Goal: Information Seeking & Learning: Learn about a topic

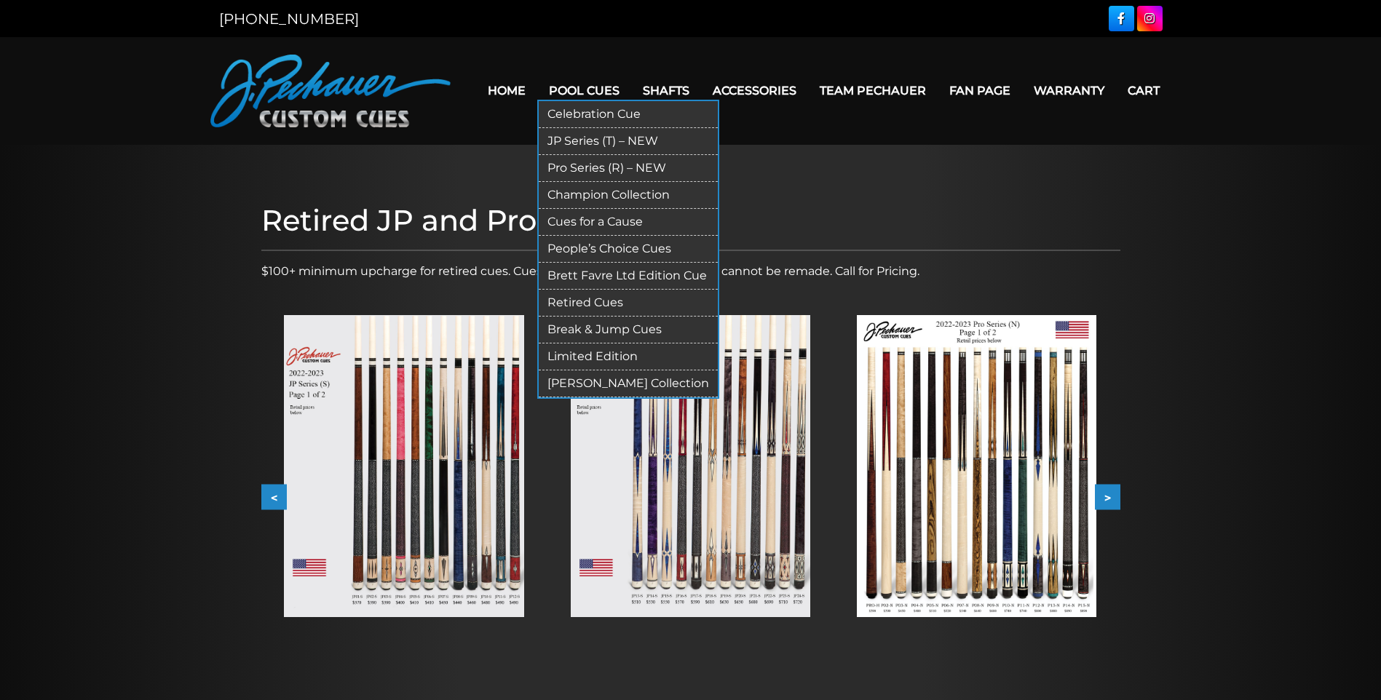
click at [580, 298] on link "Retired Cues" at bounding box center [628, 303] width 179 height 27
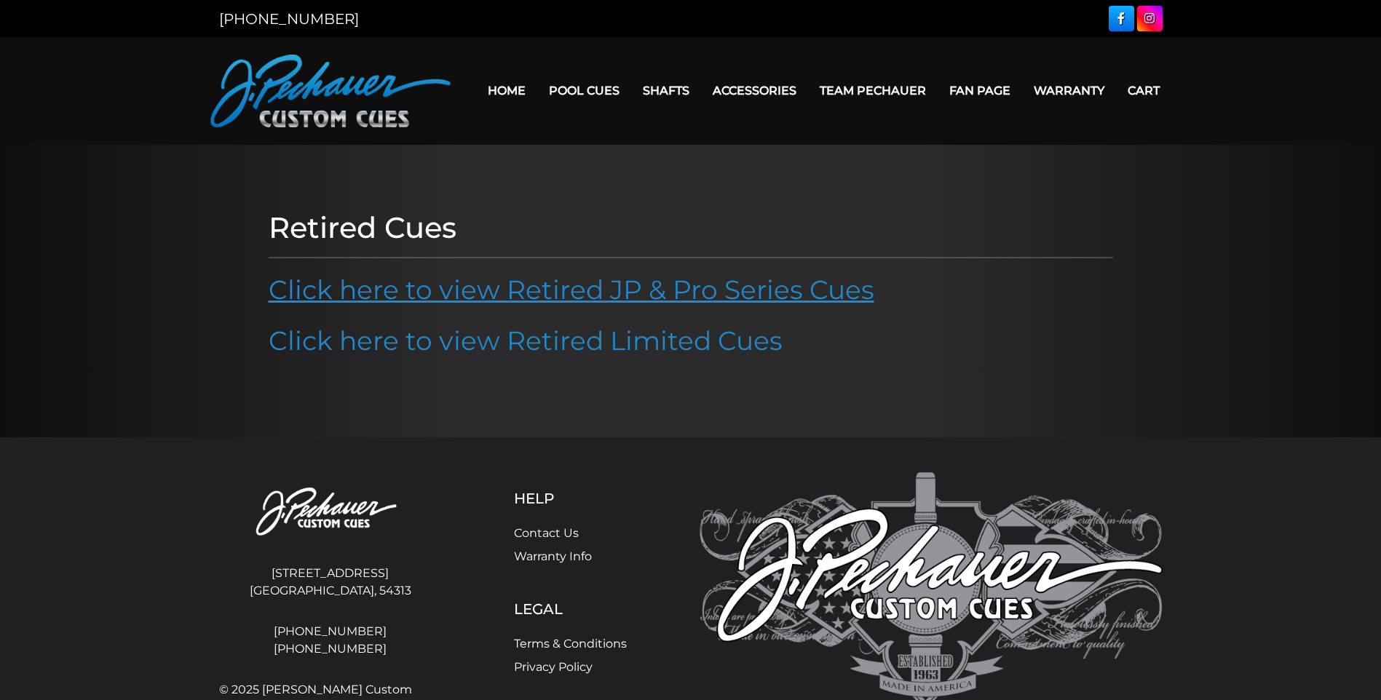
click at [630, 293] on link "Click here to view Retired JP & Pro Series Cues" at bounding box center [572, 290] width 606 height 32
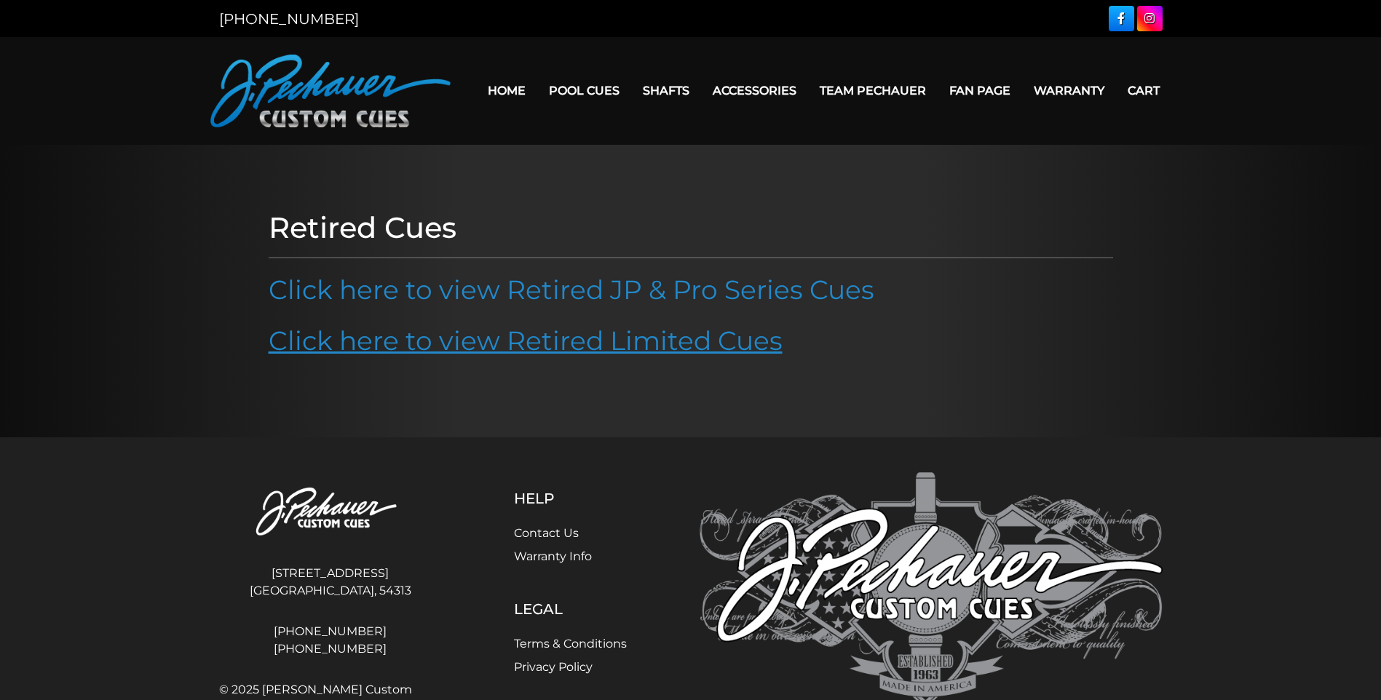
click at [588, 344] on link "Click here to view Retired Limited Cues" at bounding box center [526, 341] width 514 height 32
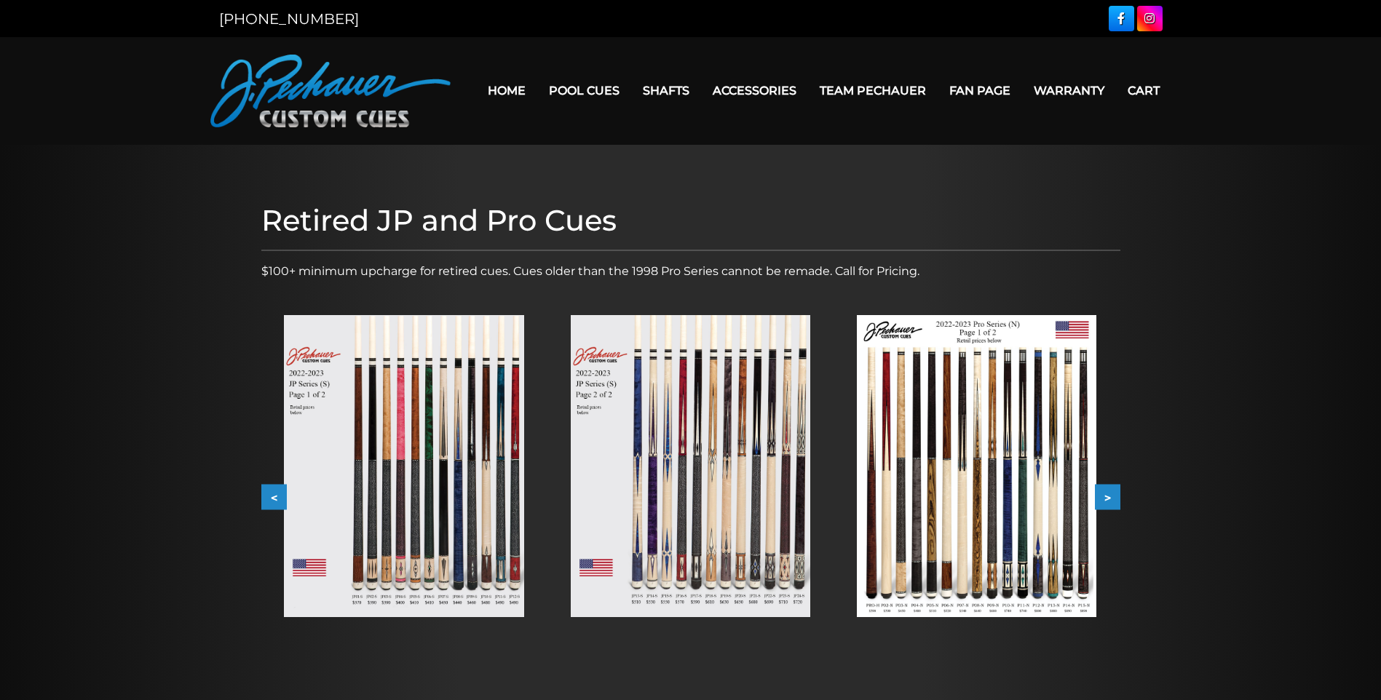
click at [268, 489] on button "<" at bounding box center [273, 497] width 25 height 25
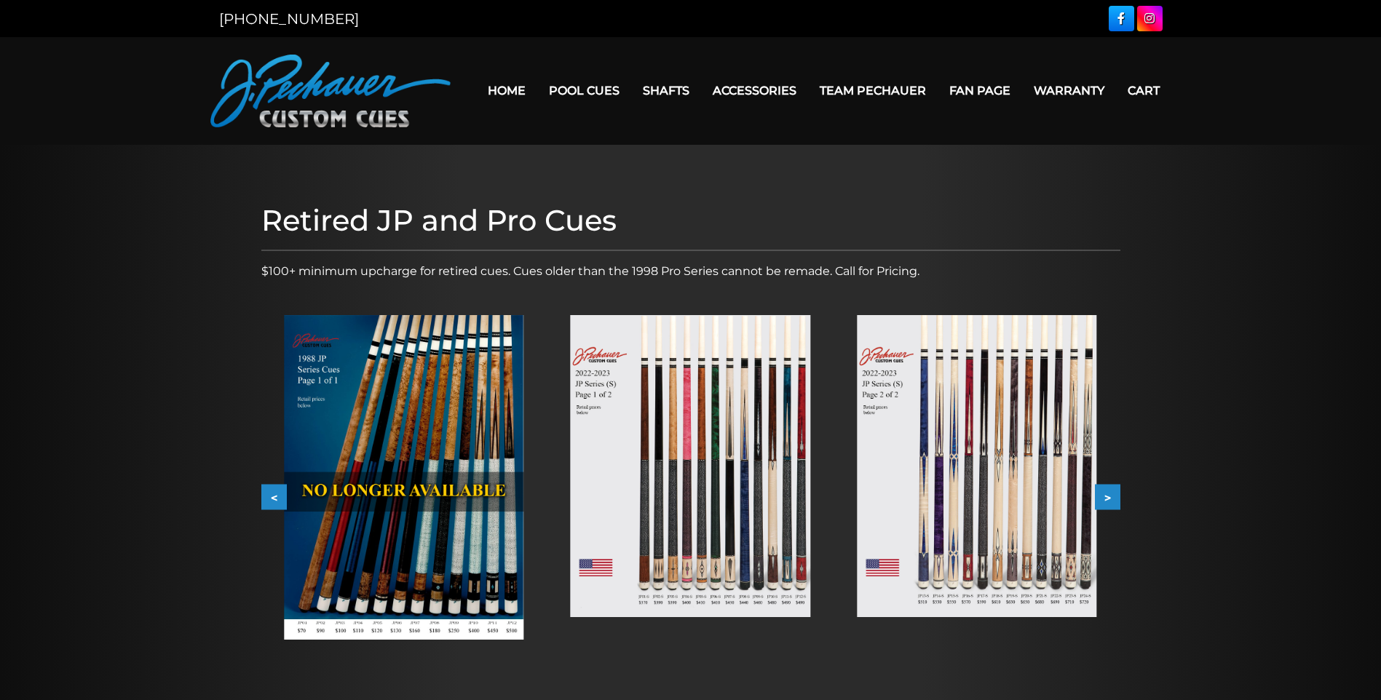
click at [268, 489] on button "<" at bounding box center [273, 497] width 25 height 25
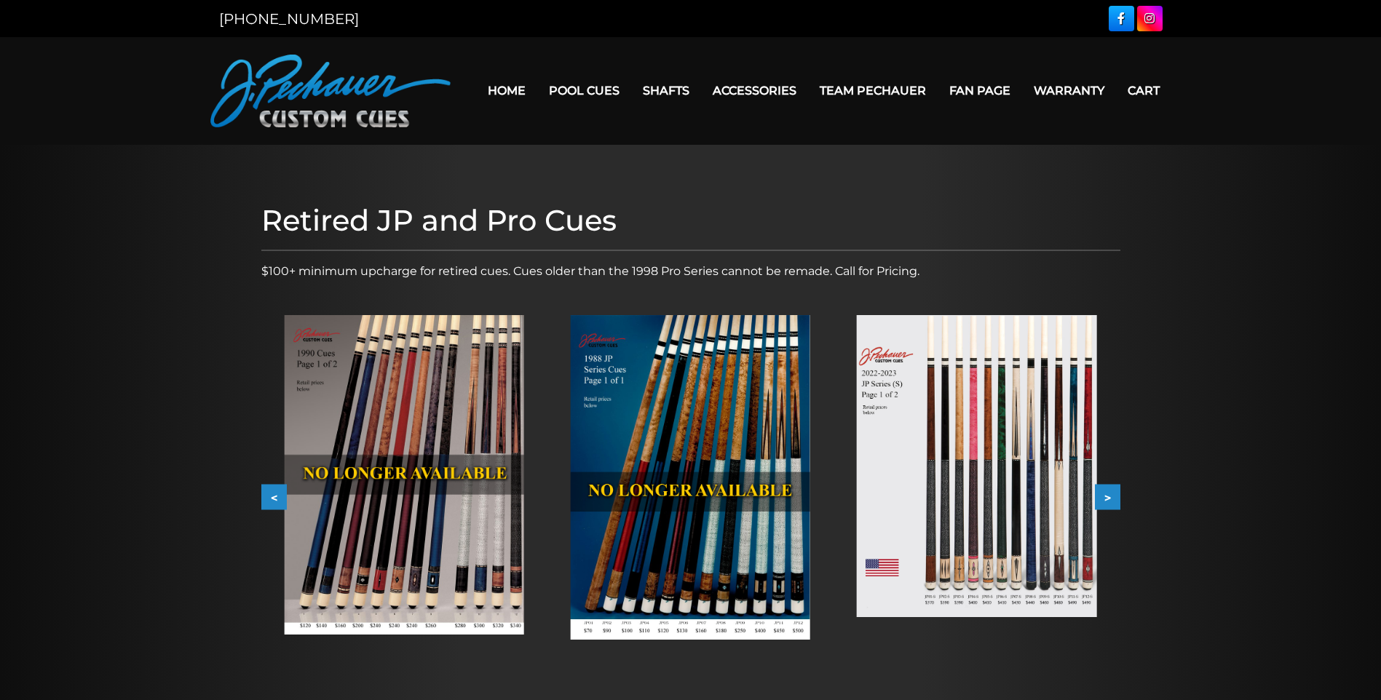
click at [268, 491] on button "<" at bounding box center [273, 497] width 25 height 25
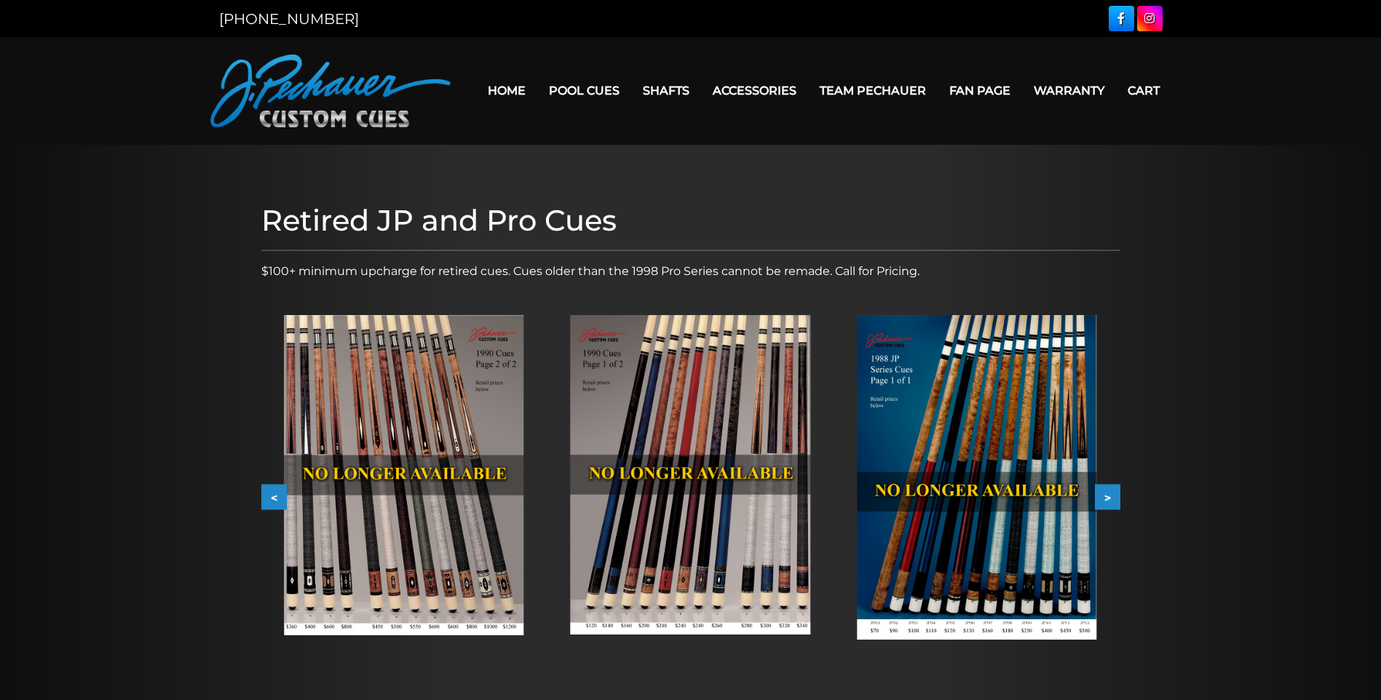
click at [268, 491] on button "<" at bounding box center [273, 497] width 25 height 25
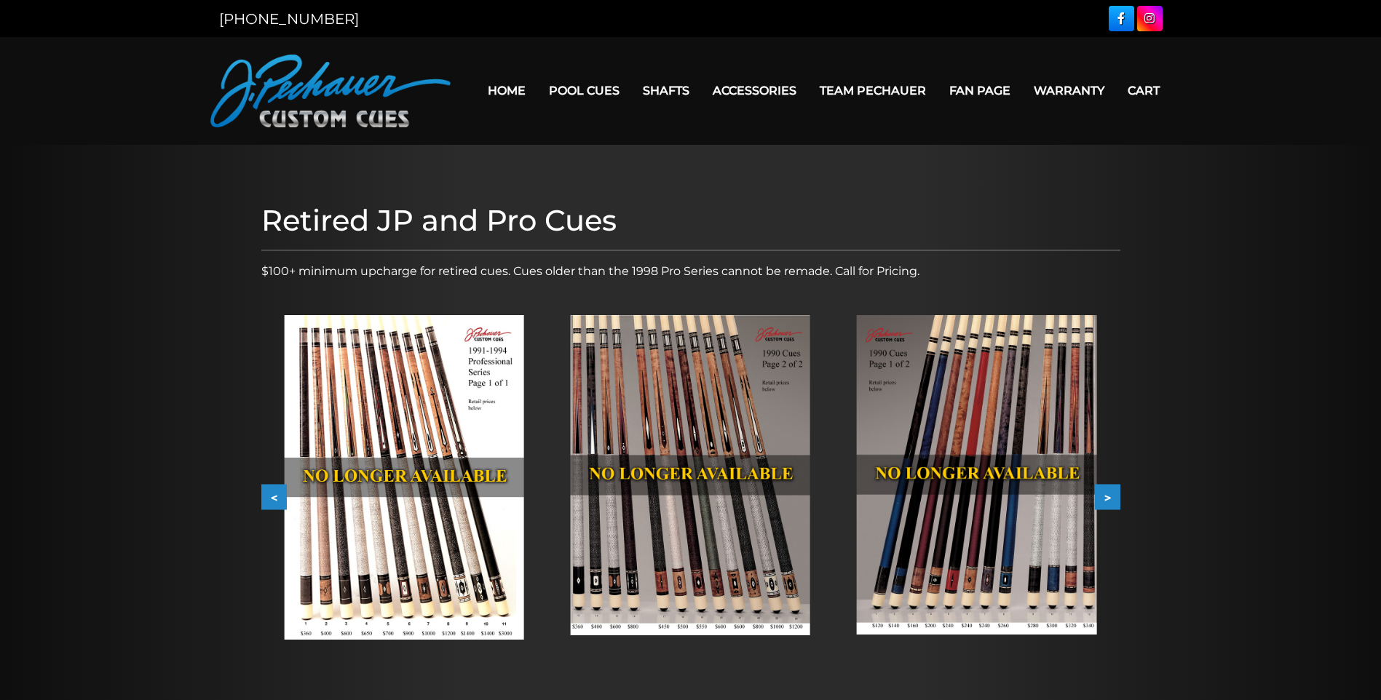
click at [268, 491] on button "<" at bounding box center [273, 497] width 25 height 25
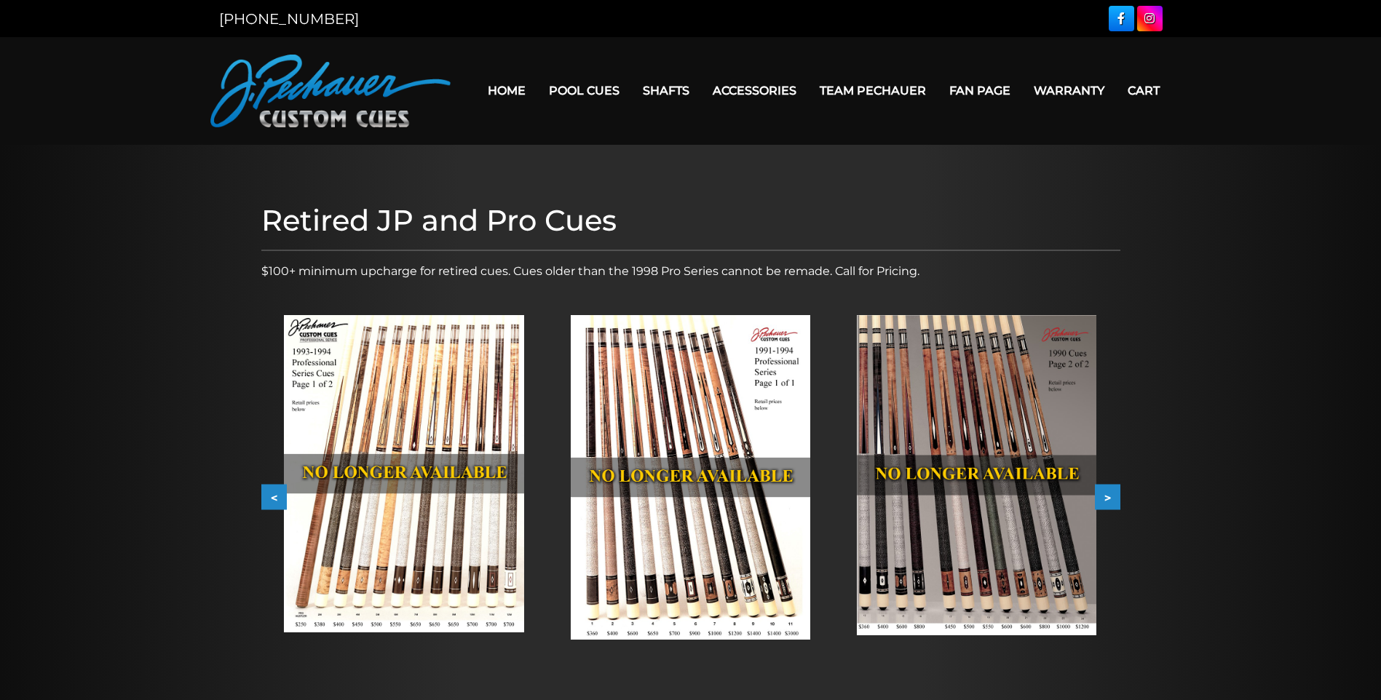
click at [268, 491] on button "<" at bounding box center [273, 497] width 25 height 25
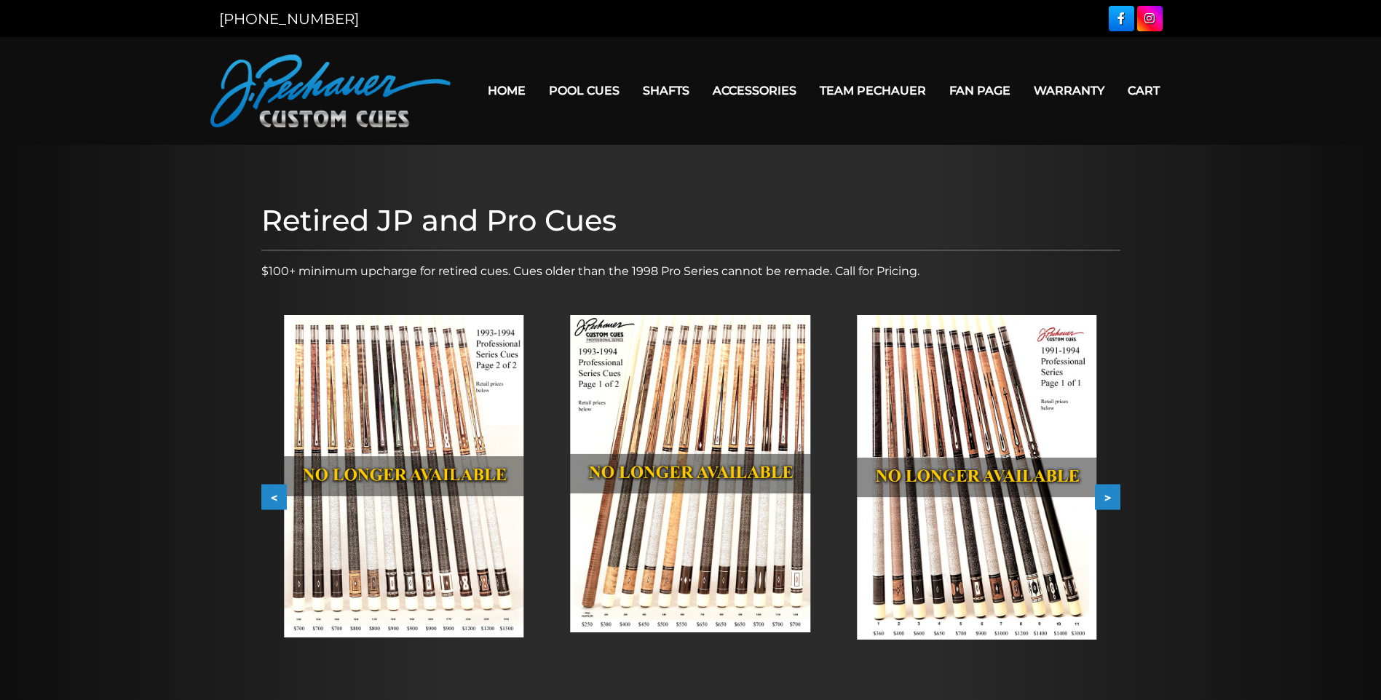
click at [278, 497] on button "<" at bounding box center [273, 497] width 25 height 25
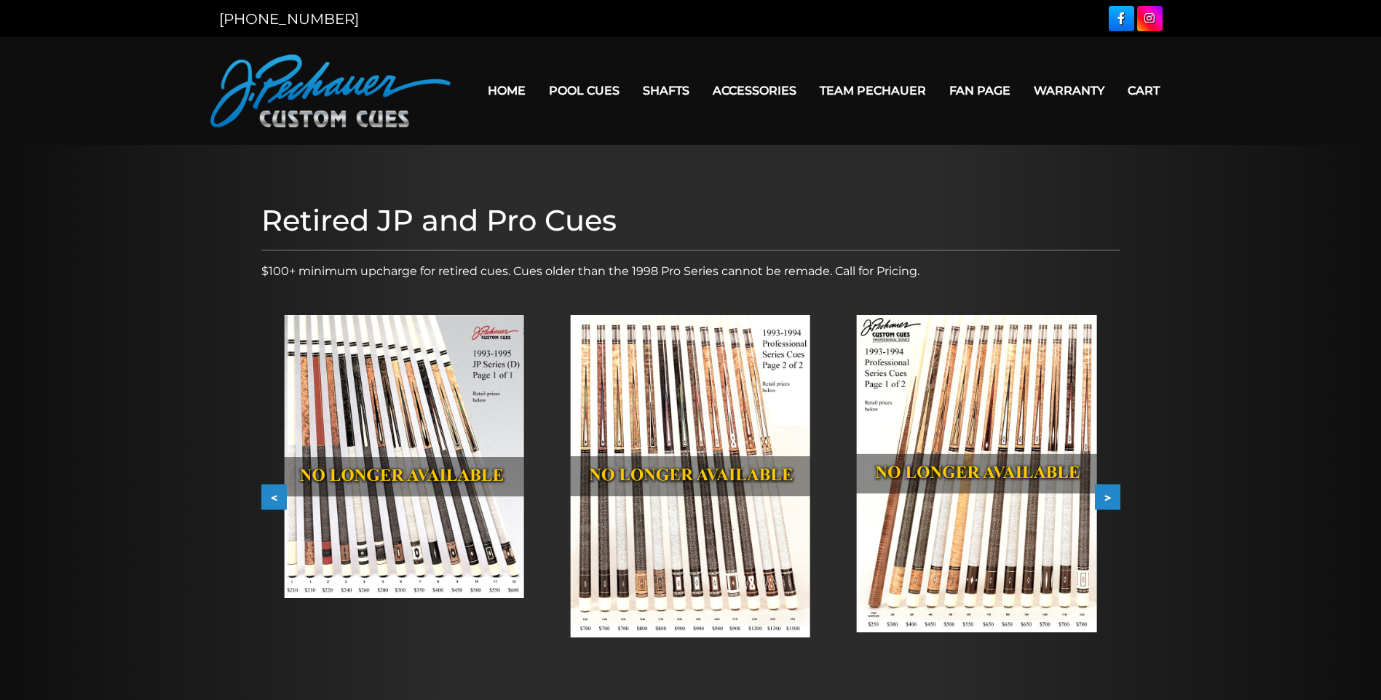
click at [285, 497] on button "<" at bounding box center [273, 497] width 25 height 25
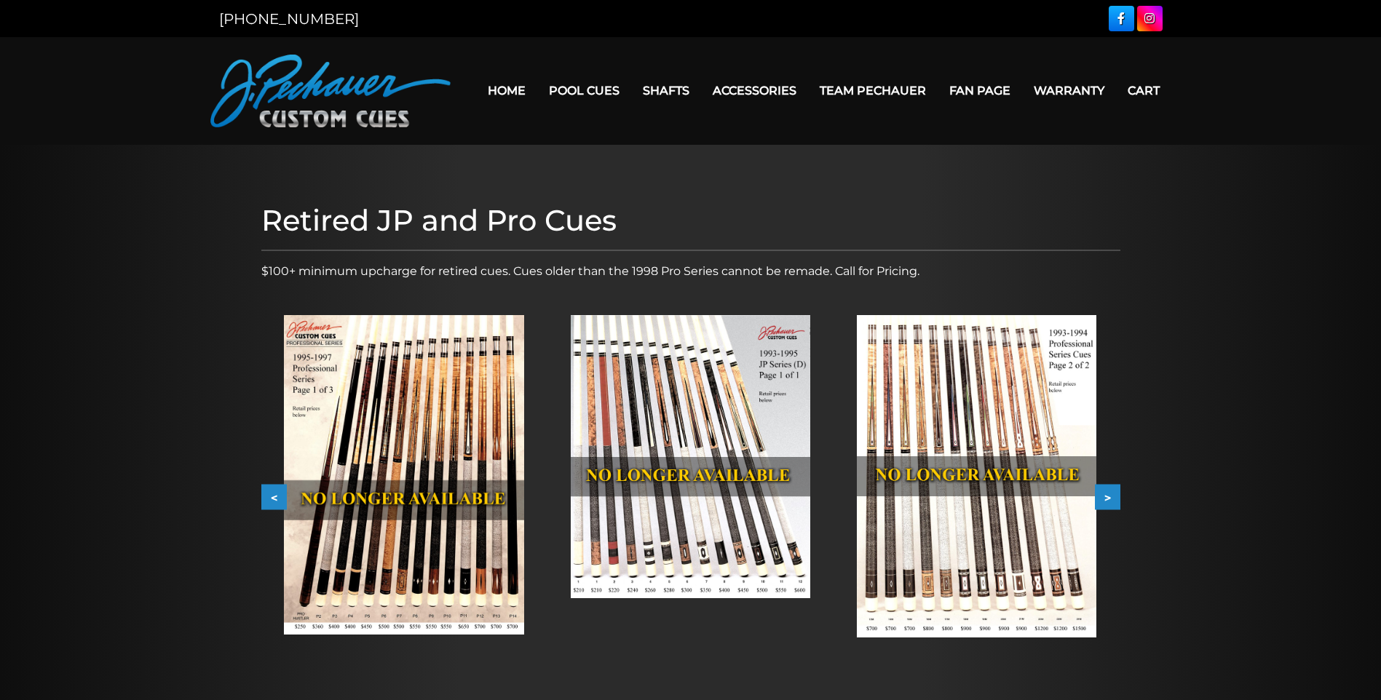
click at [285, 497] on button "<" at bounding box center [273, 497] width 25 height 25
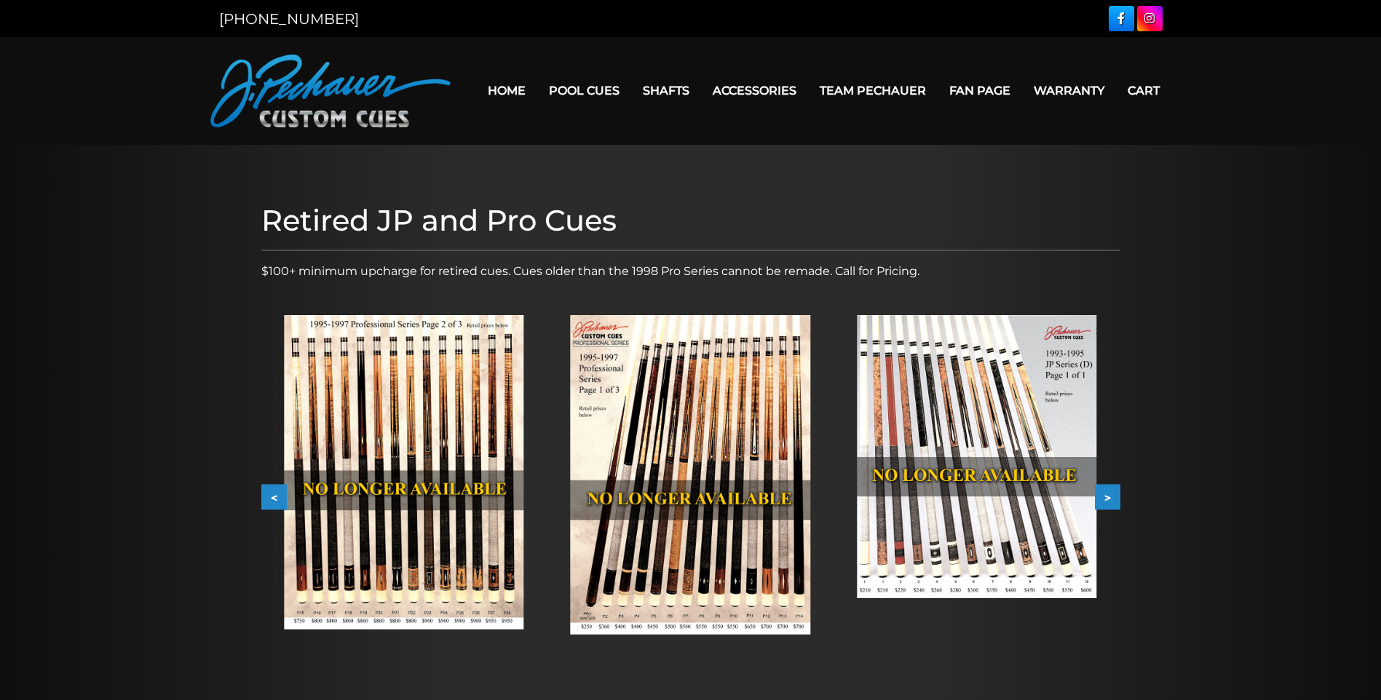
click at [285, 497] on button "<" at bounding box center [273, 497] width 25 height 25
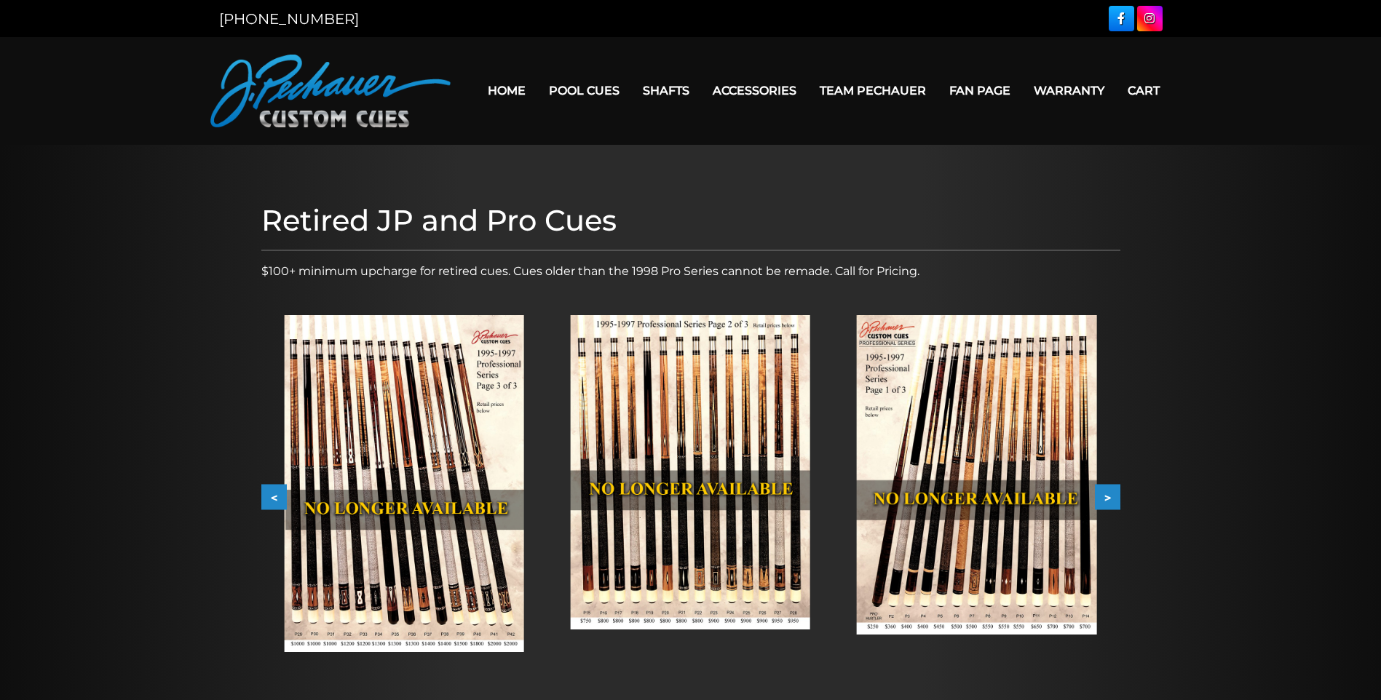
click at [264, 494] on button "<" at bounding box center [273, 497] width 25 height 25
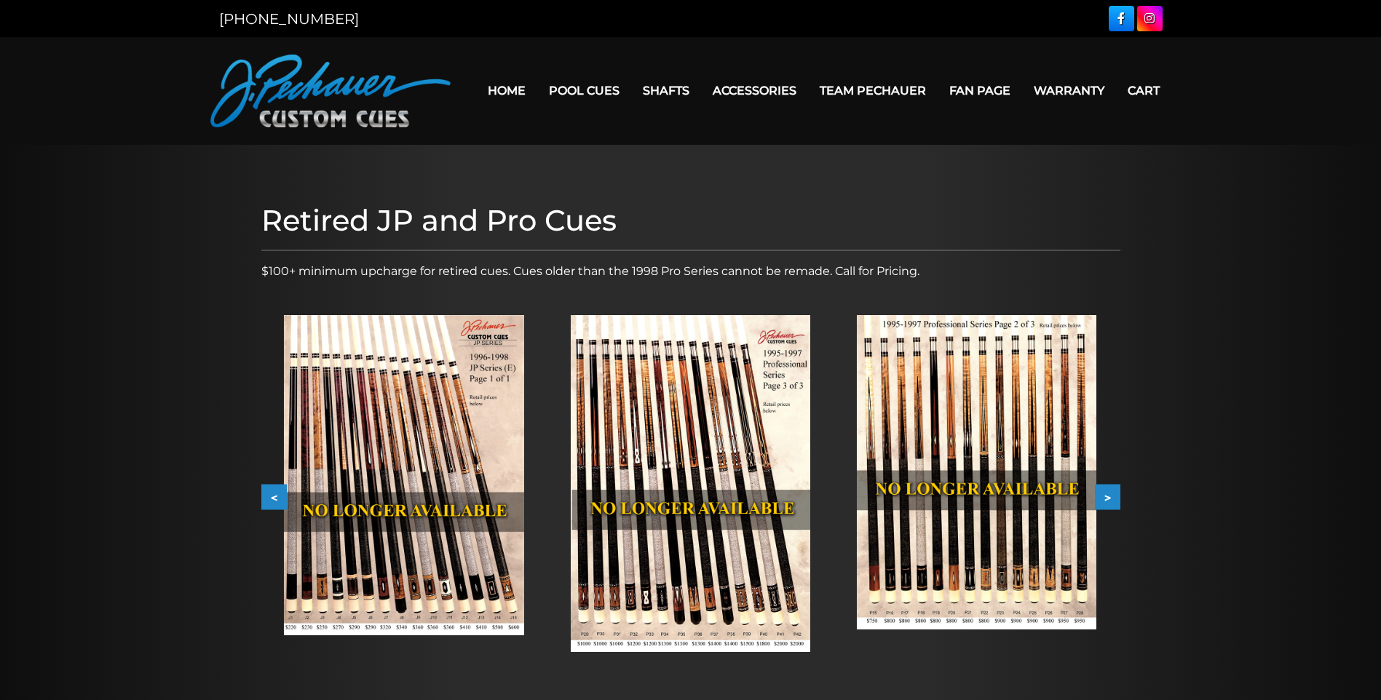
click at [267, 495] on button "<" at bounding box center [273, 497] width 25 height 25
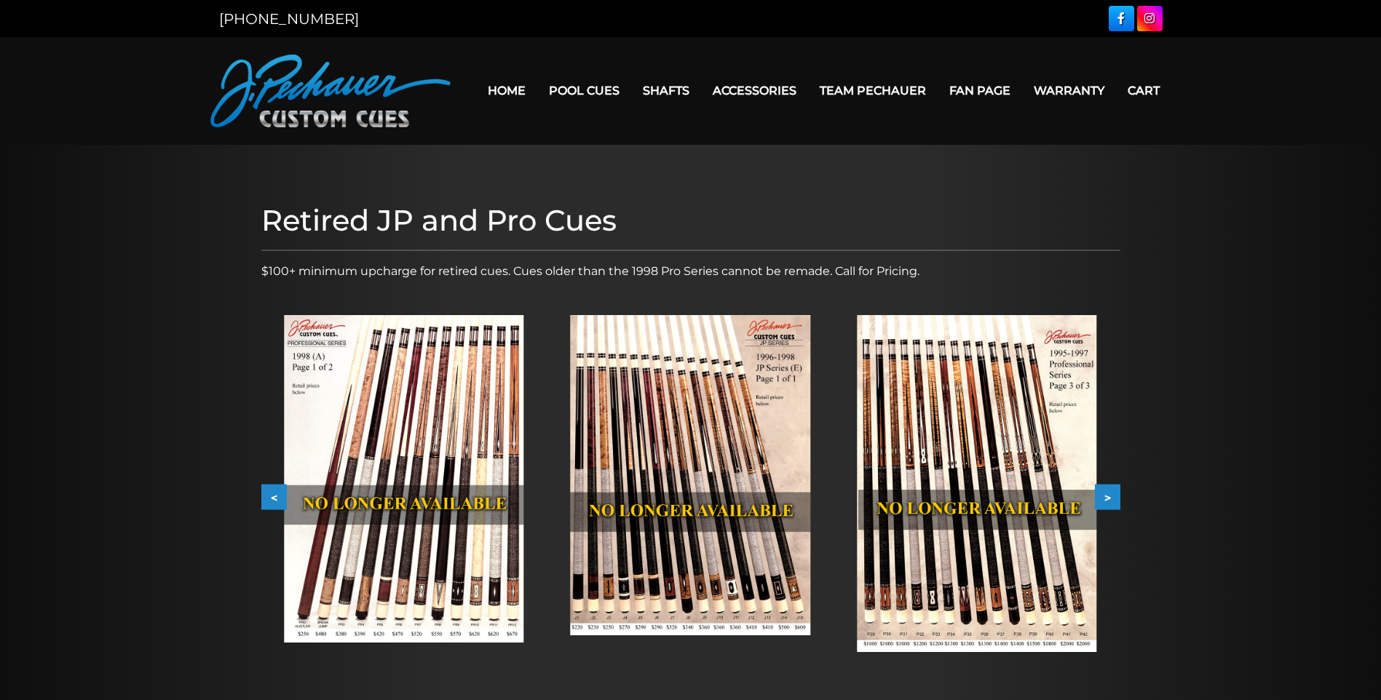
click at [267, 495] on button "<" at bounding box center [273, 497] width 25 height 25
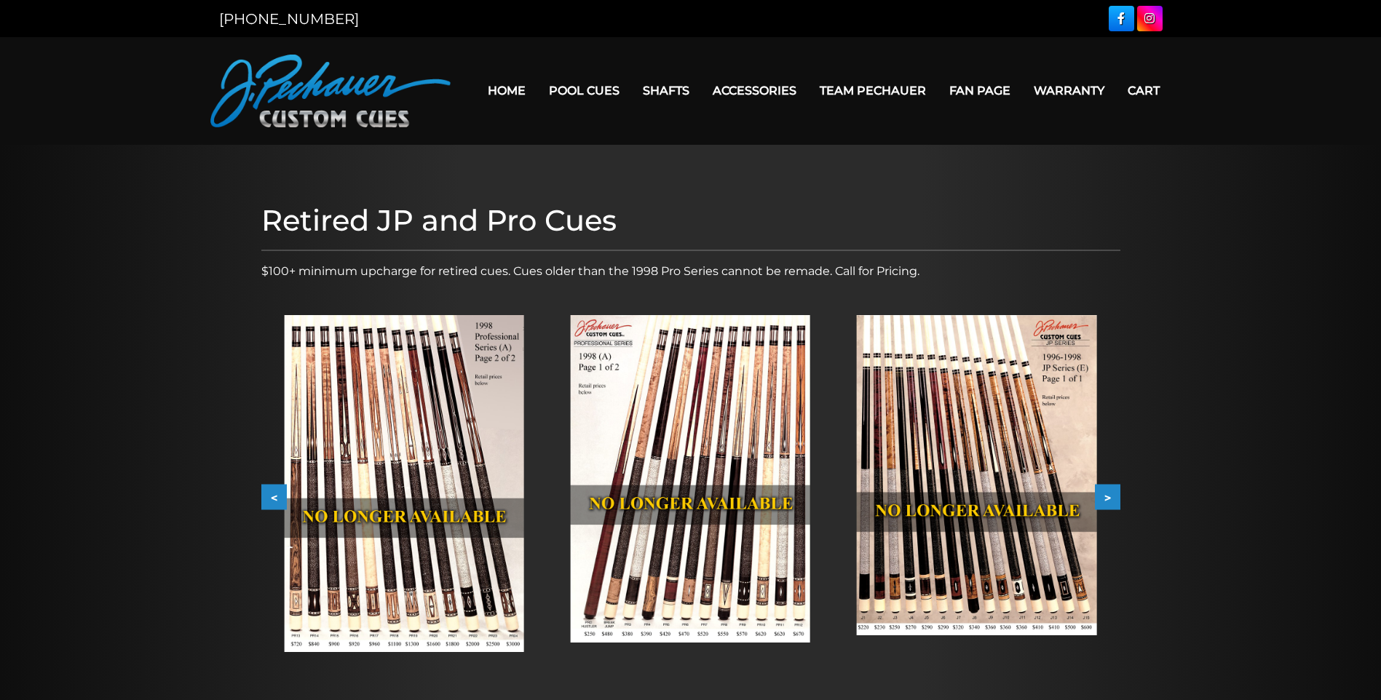
click at [267, 495] on button "<" at bounding box center [273, 497] width 25 height 25
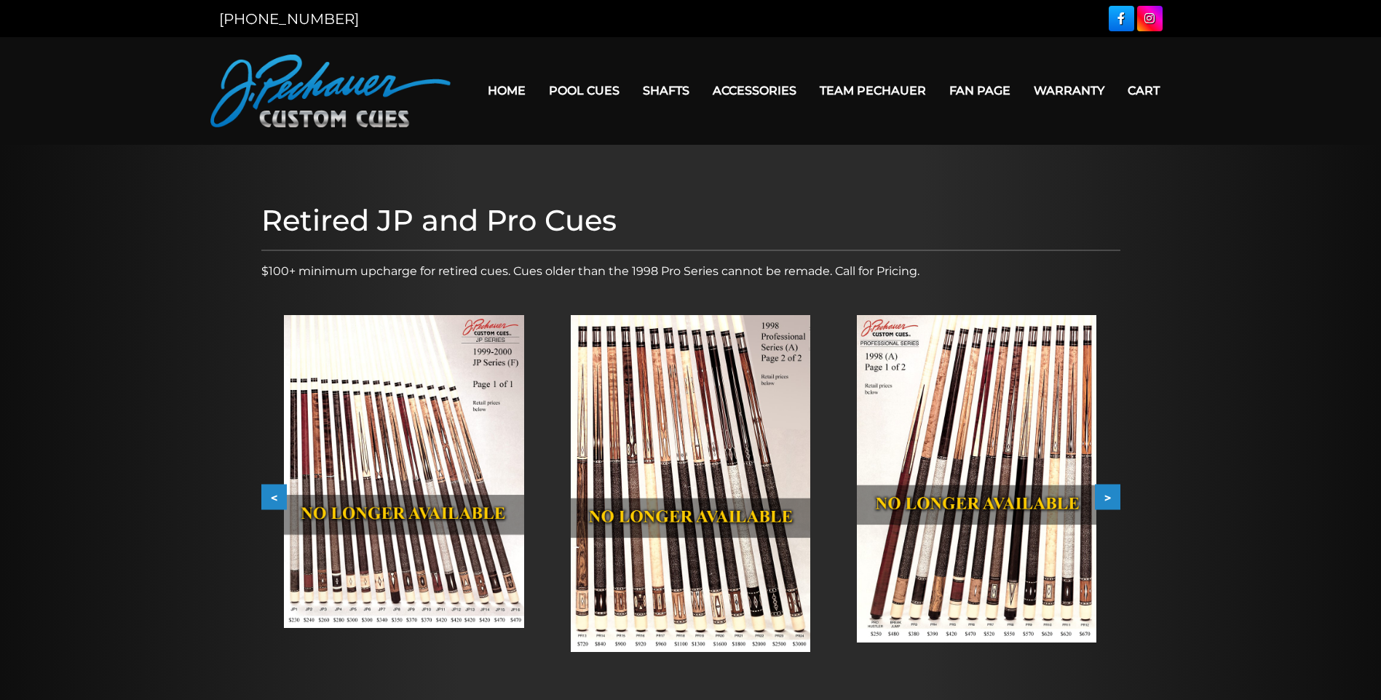
click at [267, 495] on button "<" at bounding box center [273, 497] width 25 height 25
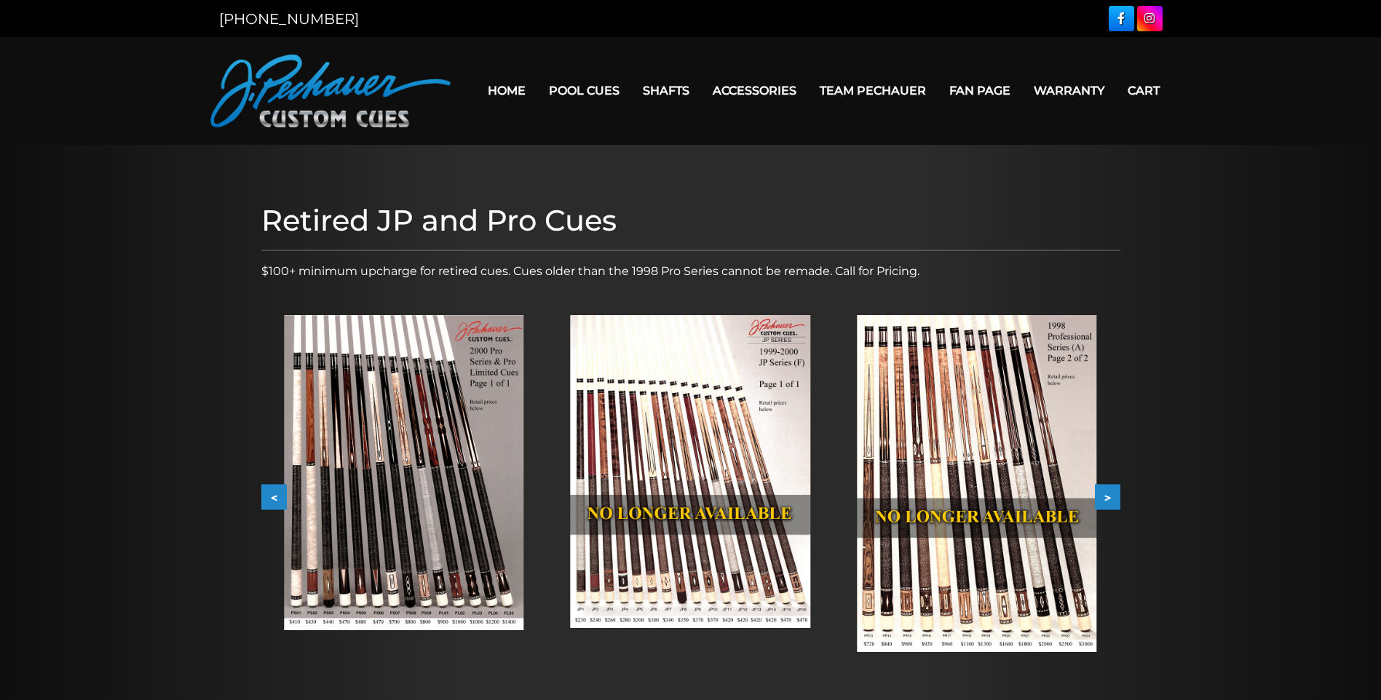
click at [1103, 494] on button ">" at bounding box center [1107, 497] width 25 height 25
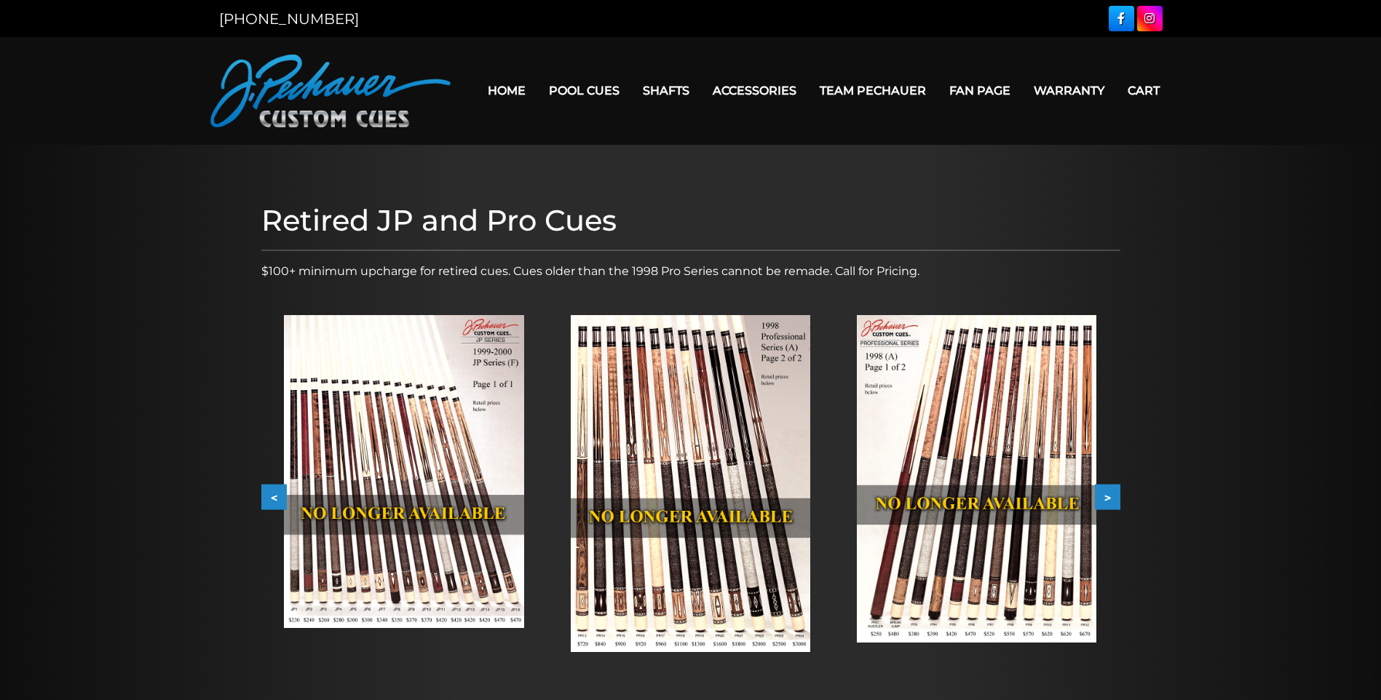
click at [1103, 494] on button ">" at bounding box center [1107, 497] width 25 height 25
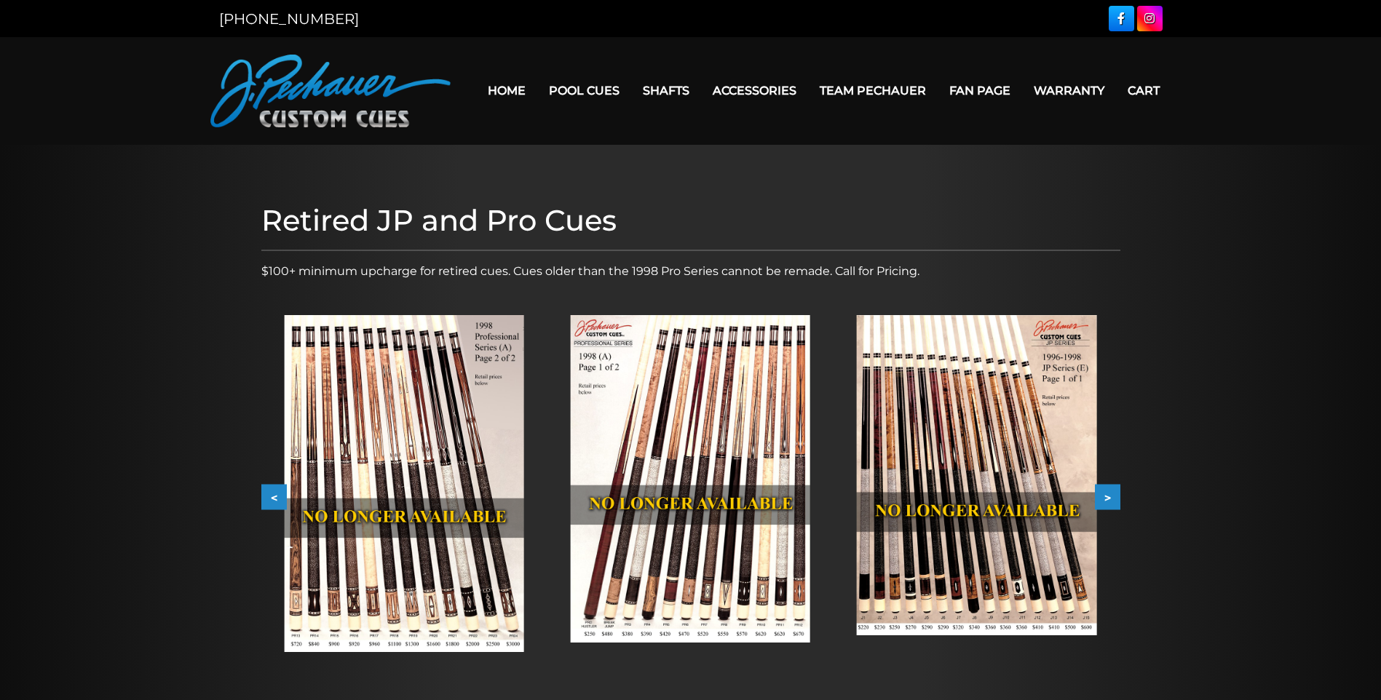
click at [376, 459] on img at bounding box center [404, 483] width 240 height 337
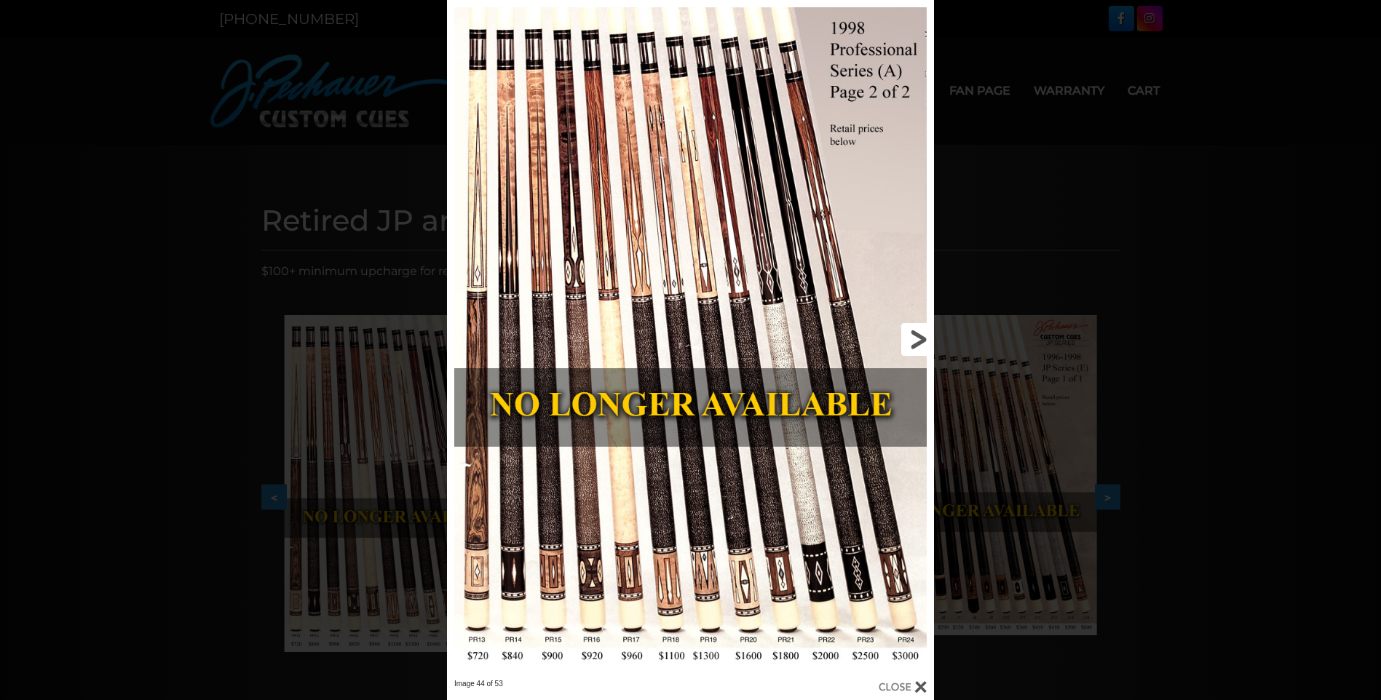
click at [920, 331] on link at bounding box center [824, 339] width 219 height 679
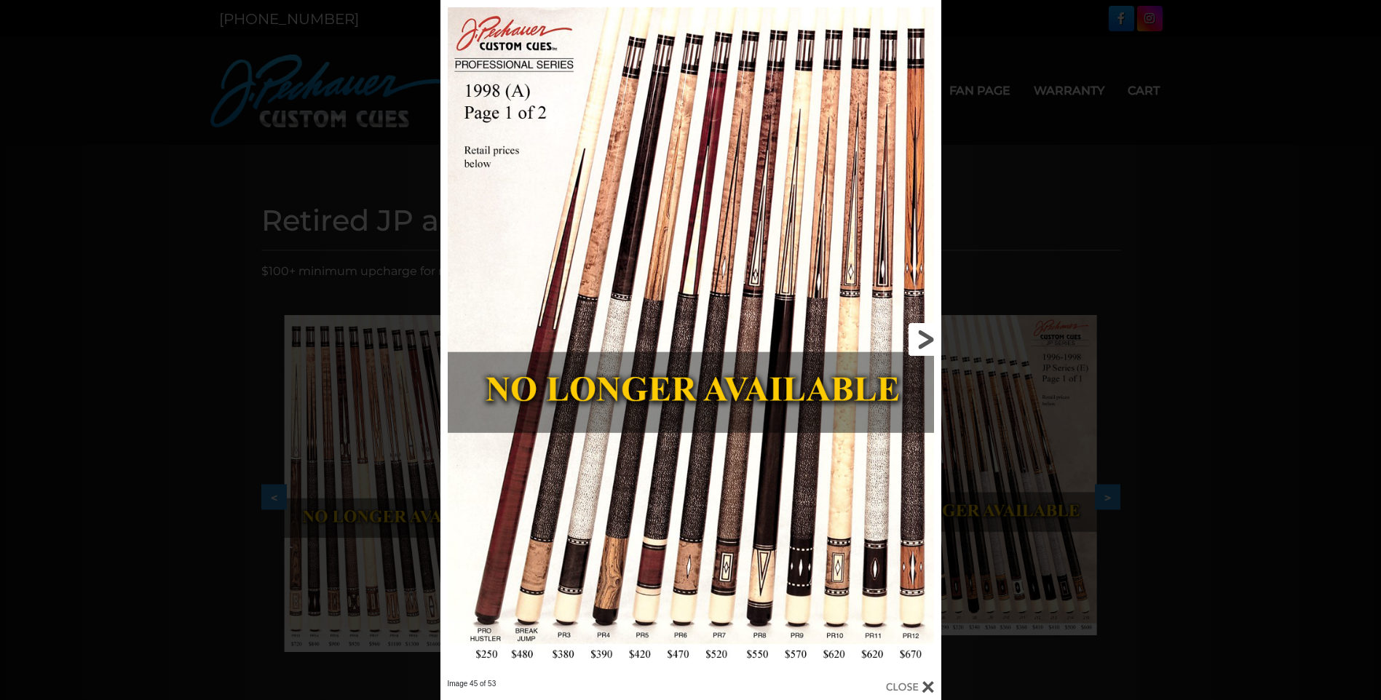
click at [920, 331] on link at bounding box center [829, 339] width 226 height 679
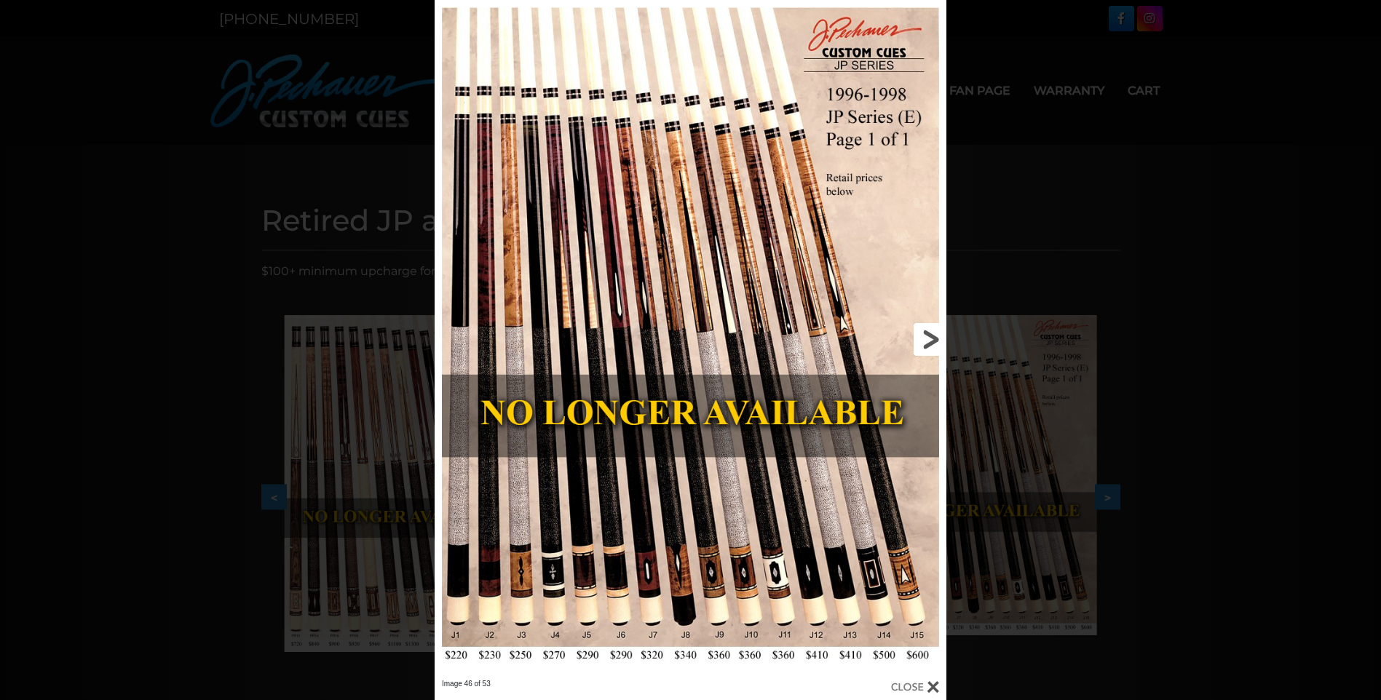
click at [920, 331] on link at bounding box center [831, 339] width 230 height 679
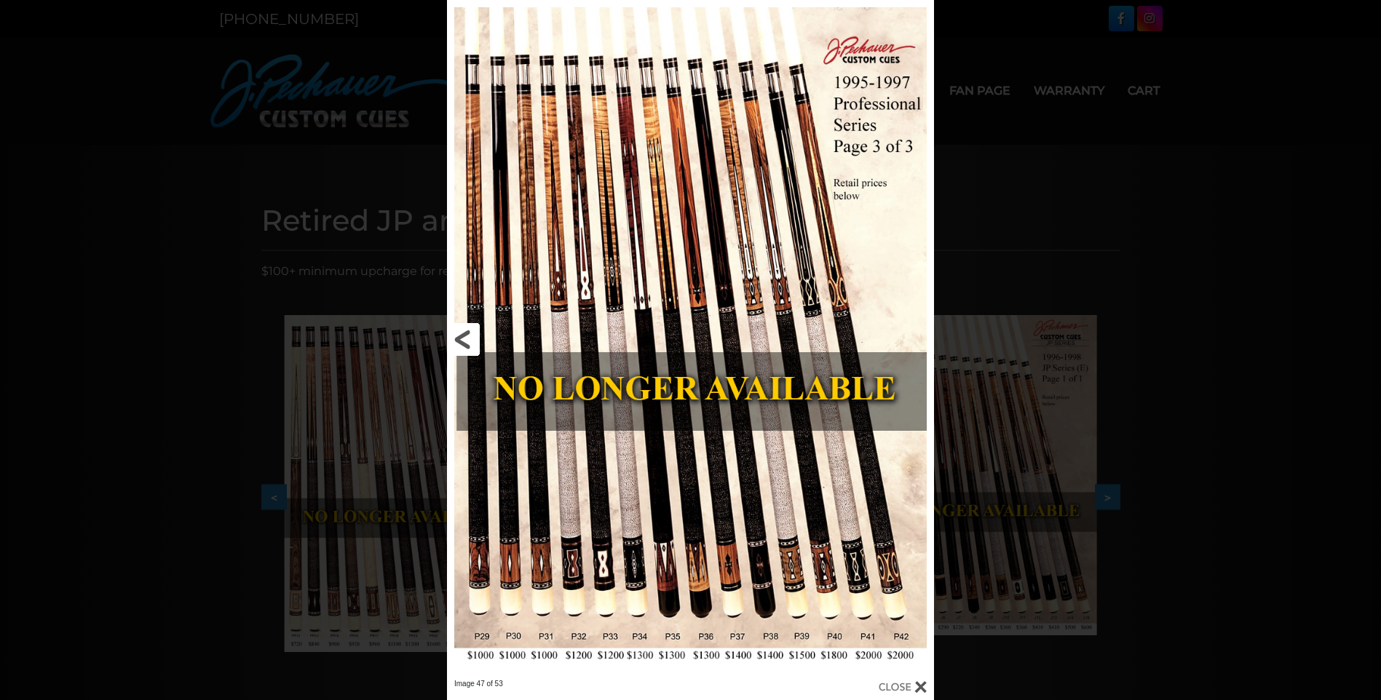
click at [466, 330] on link at bounding box center [556, 339] width 219 height 679
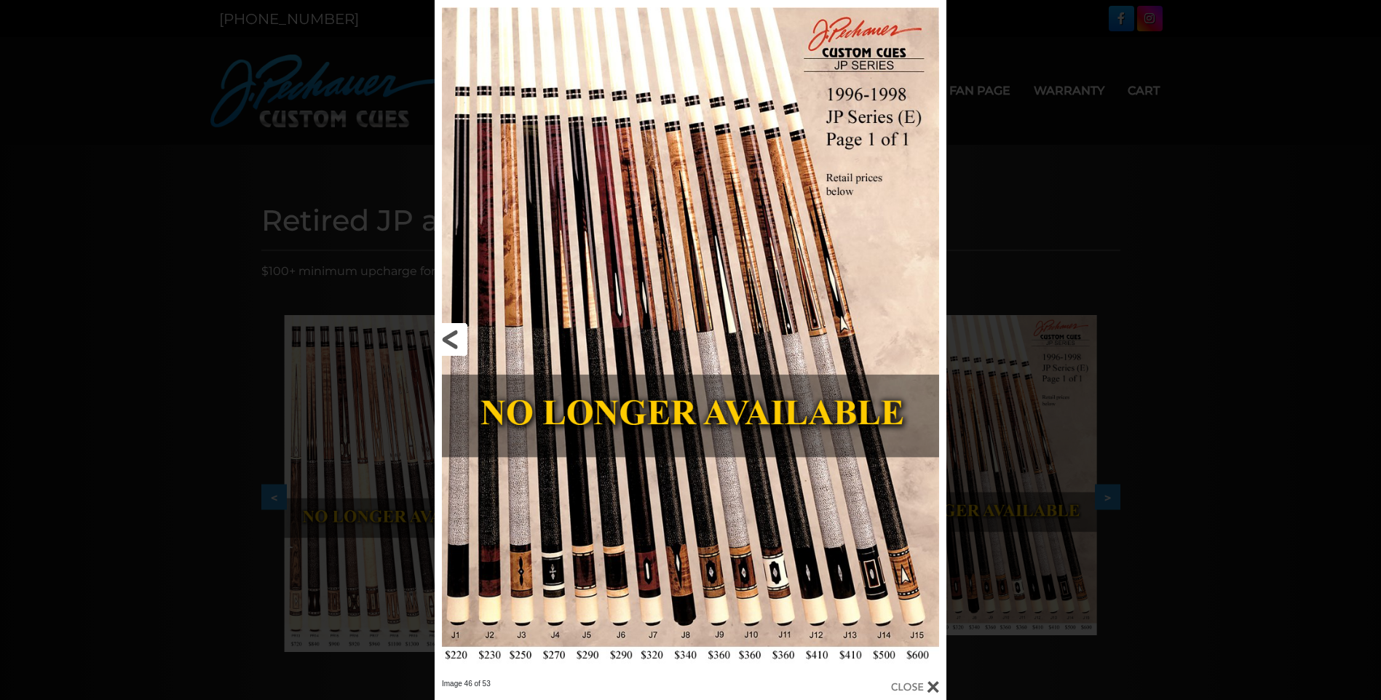
click at [449, 340] on link at bounding box center [550, 339] width 230 height 679
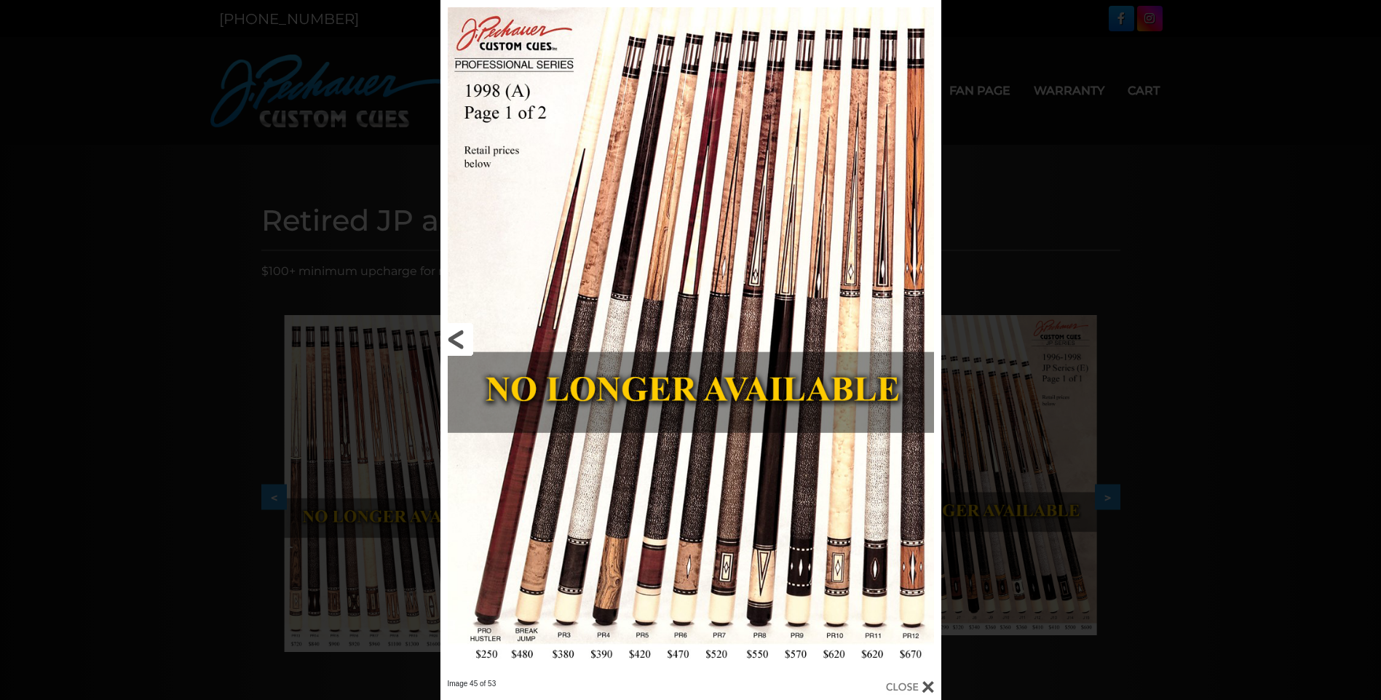
click at [449, 340] on link at bounding box center [553, 339] width 226 height 679
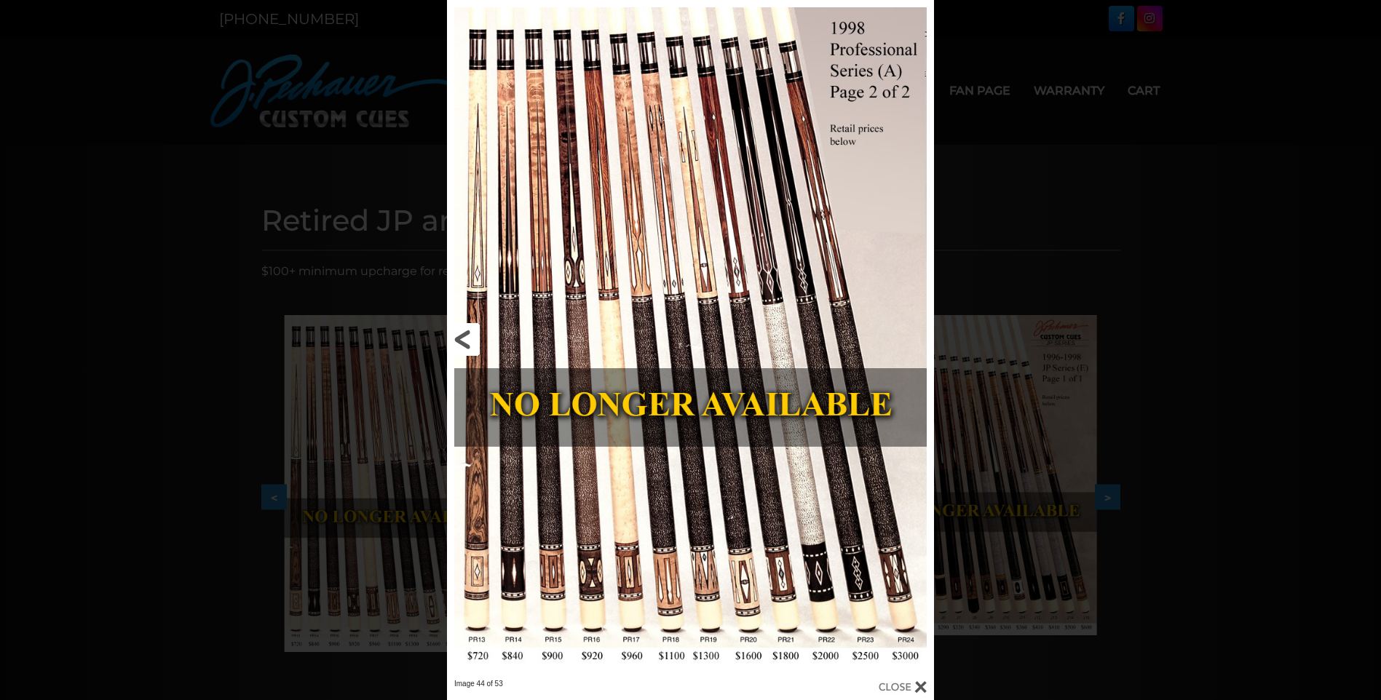
click at [449, 340] on link at bounding box center [556, 339] width 219 height 679
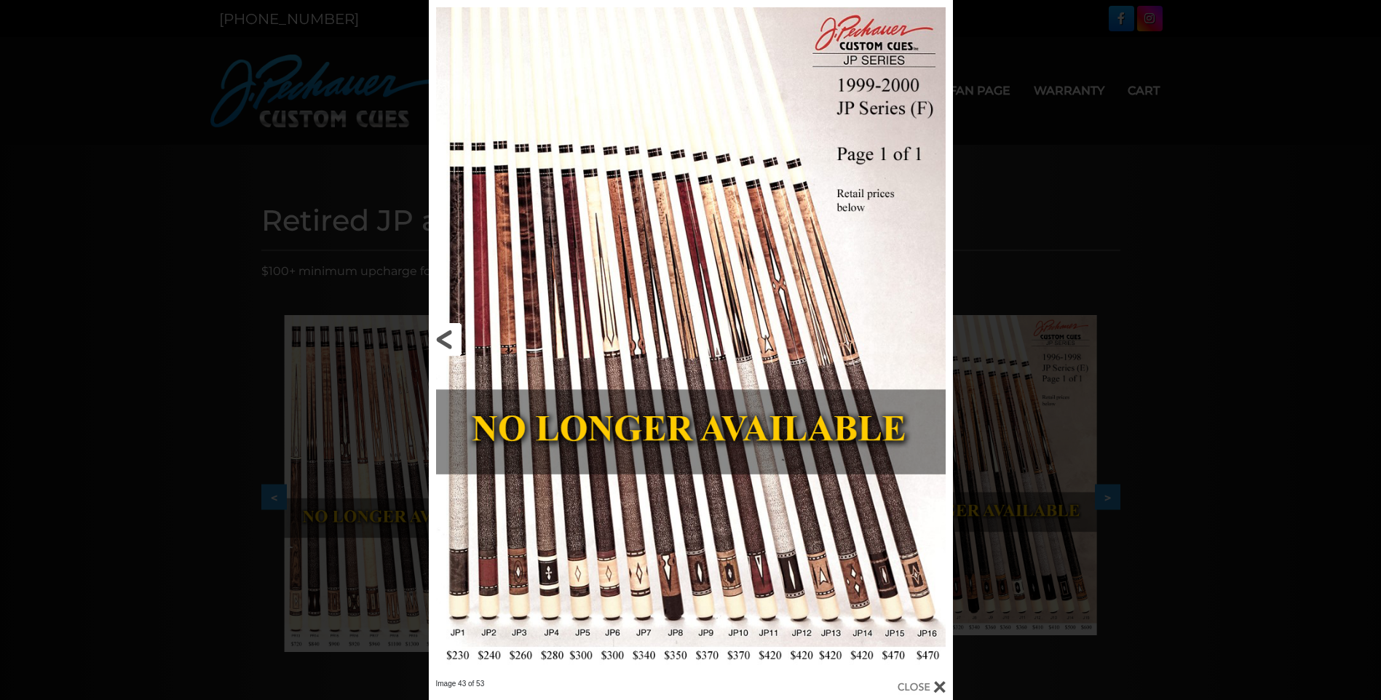
click at [449, 340] on link at bounding box center [547, 339] width 236 height 679
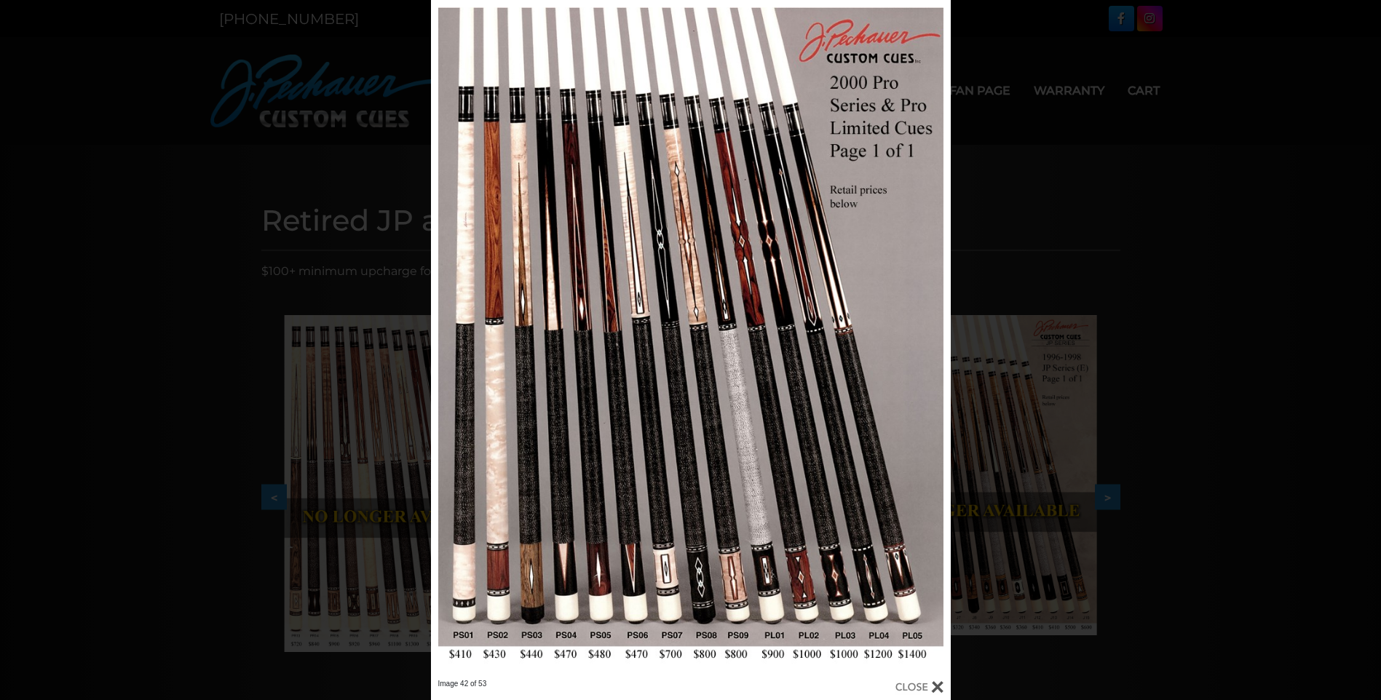
click at [1088, 149] on div "Image 42 of 53" at bounding box center [690, 350] width 1381 height 700
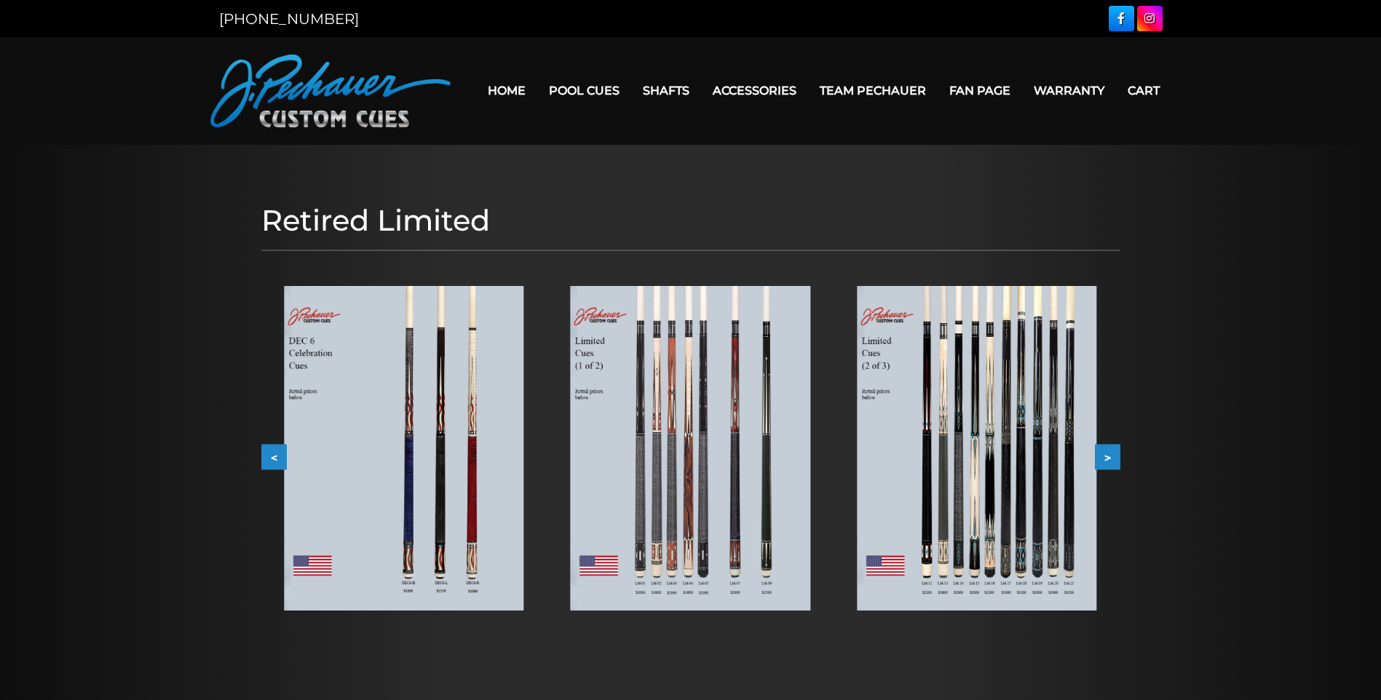
click at [1106, 454] on button ">" at bounding box center [1107, 456] width 25 height 25
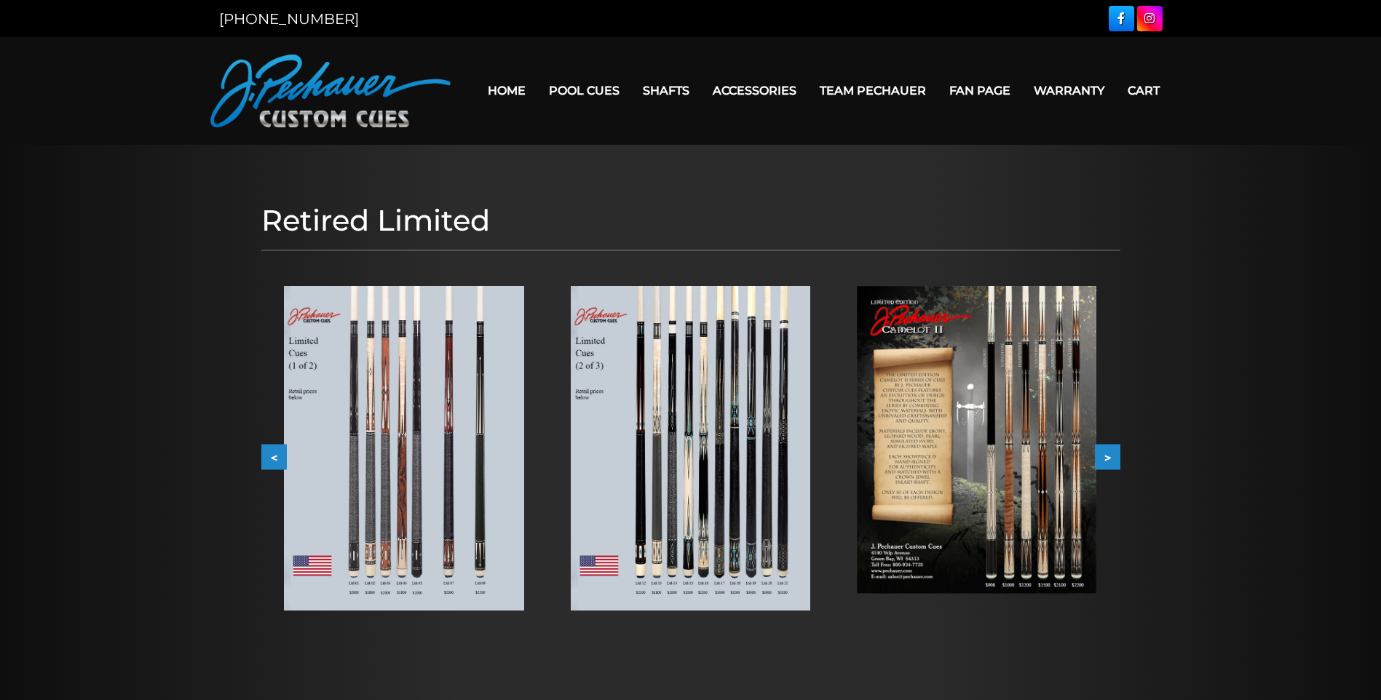
click at [1106, 454] on button ">" at bounding box center [1107, 456] width 25 height 25
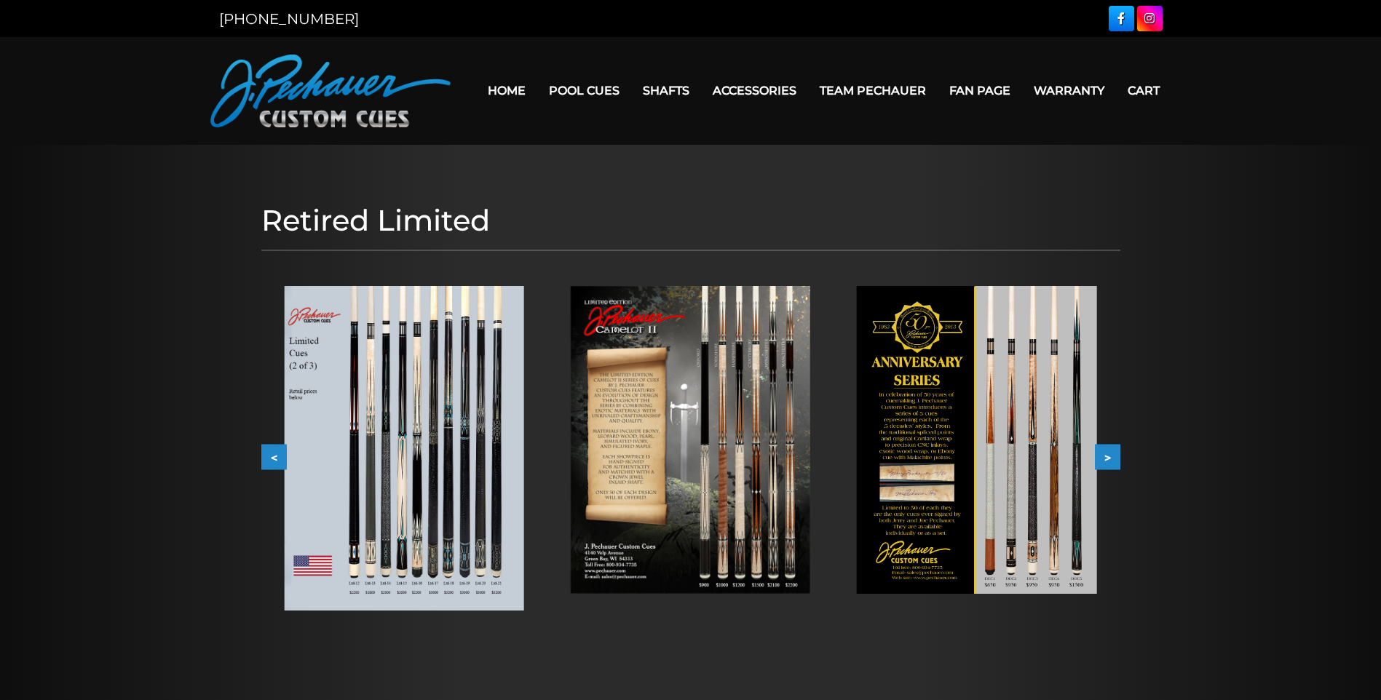
click at [1106, 454] on button ">" at bounding box center [1107, 456] width 25 height 25
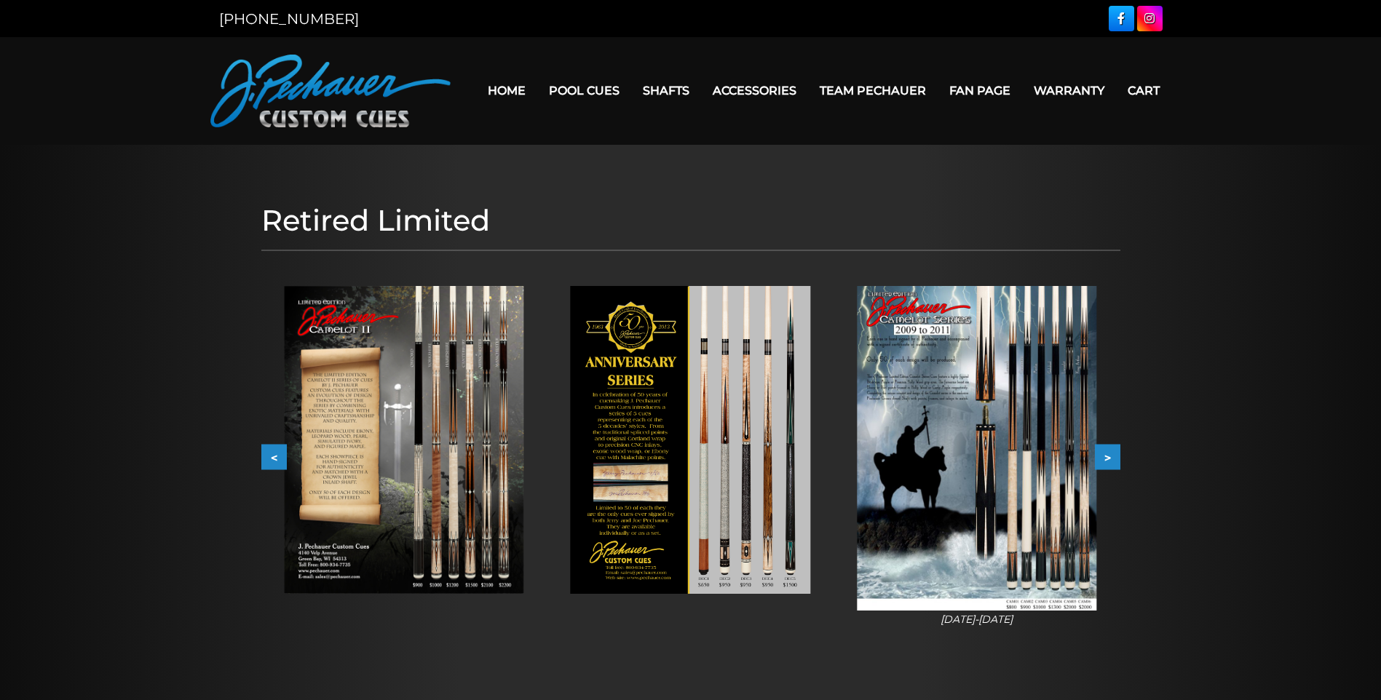
click at [1110, 454] on button ">" at bounding box center [1107, 456] width 25 height 25
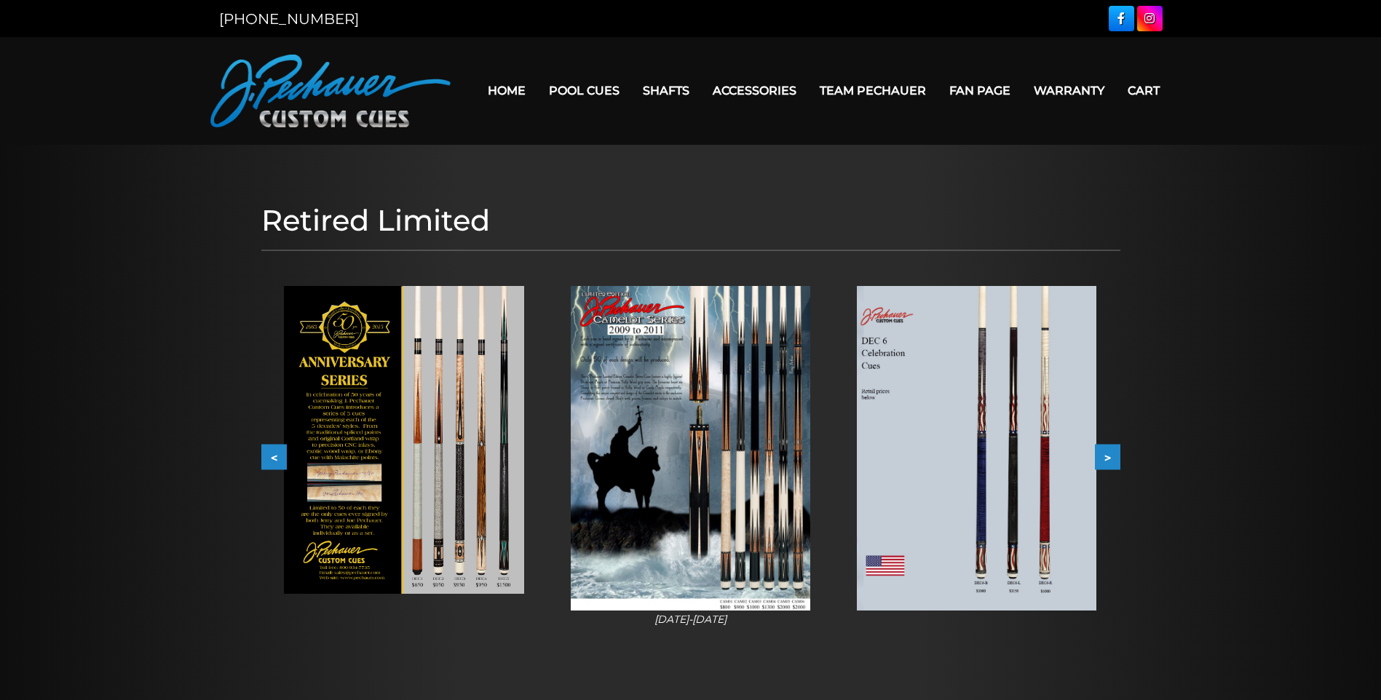
click at [1110, 454] on button ">" at bounding box center [1107, 456] width 25 height 25
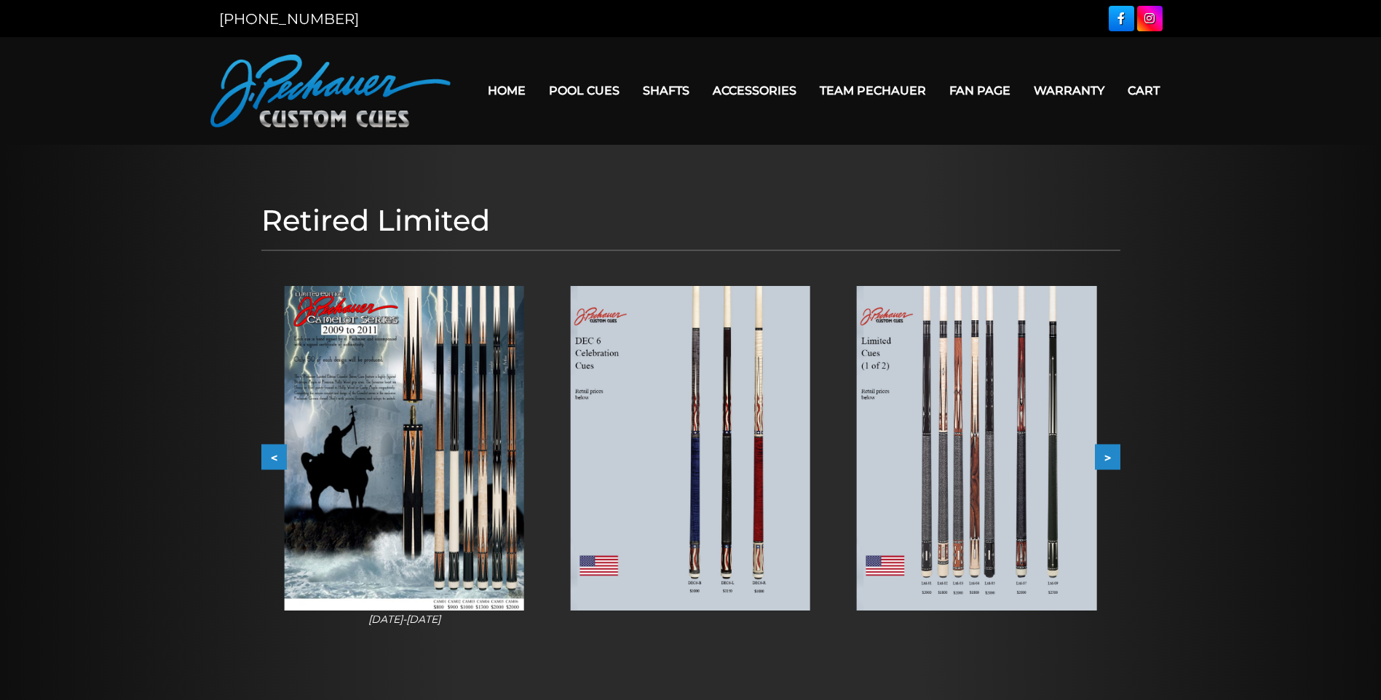
click at [1014, 505] on img at bounding box center [977, 448] width 240 height 325
click at [1120, 460] on div "Retired Limited < > slide 11 to 13 of 6 2009-2011 2009-2011" at bounding box center [691, 427] width 874 height 463
click at [1111, 460] on button ">" at bounding box center [1107, 456] width 25 height 25
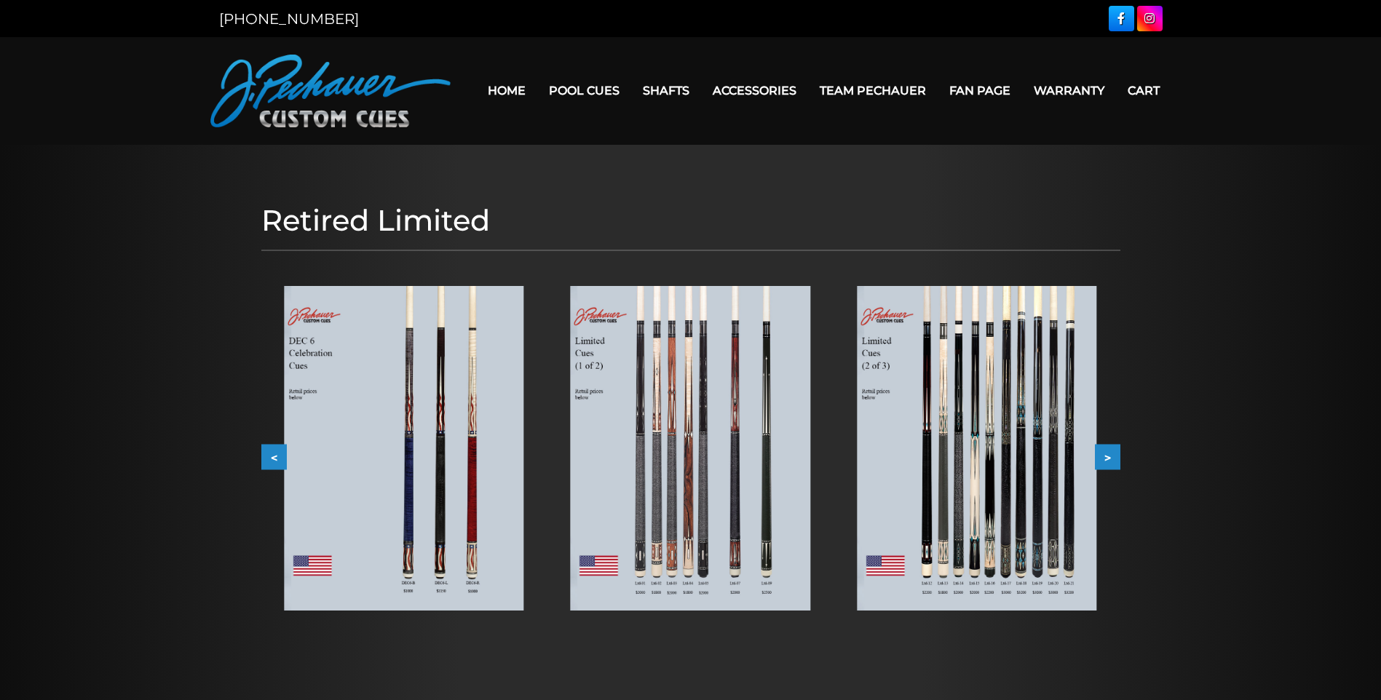
click at [1111, 460] on button ">" at bounding box center [1107, 456] width 25 height 25
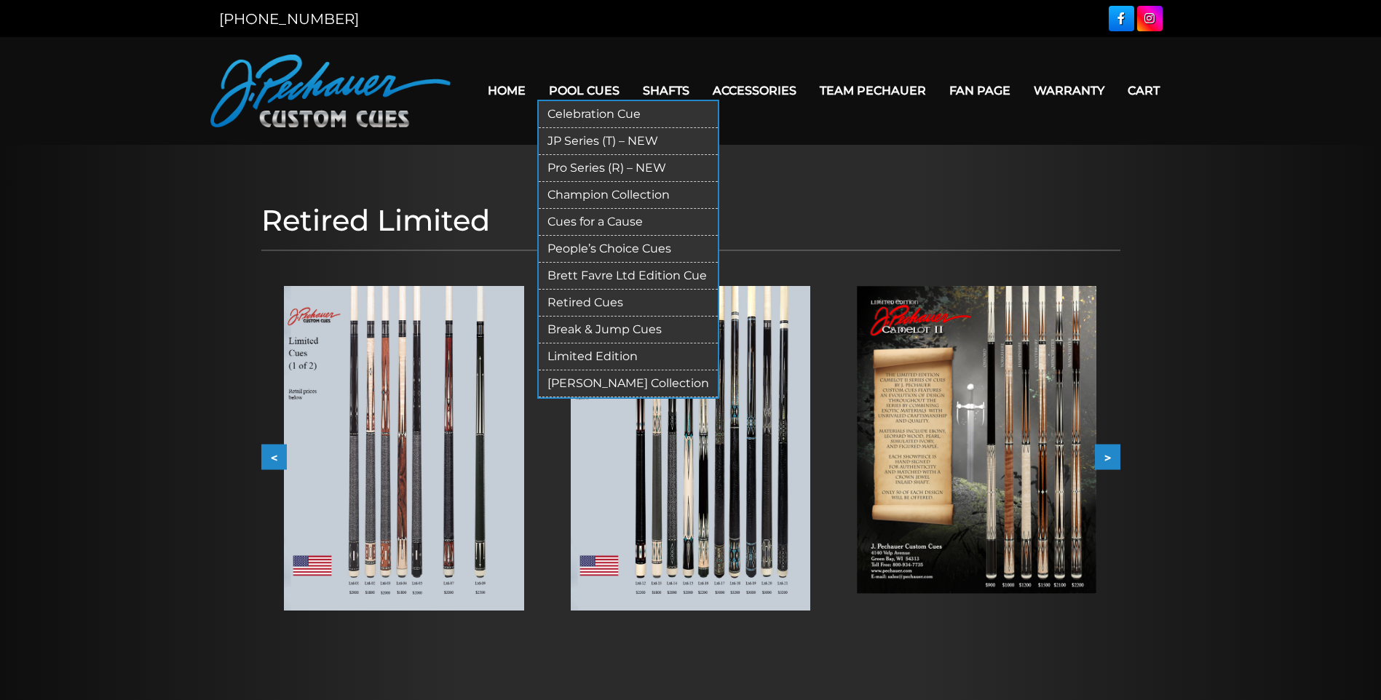
click at [606, 357] on link "Limited Edition" at bounding box center [628, 357] width 179 height 27
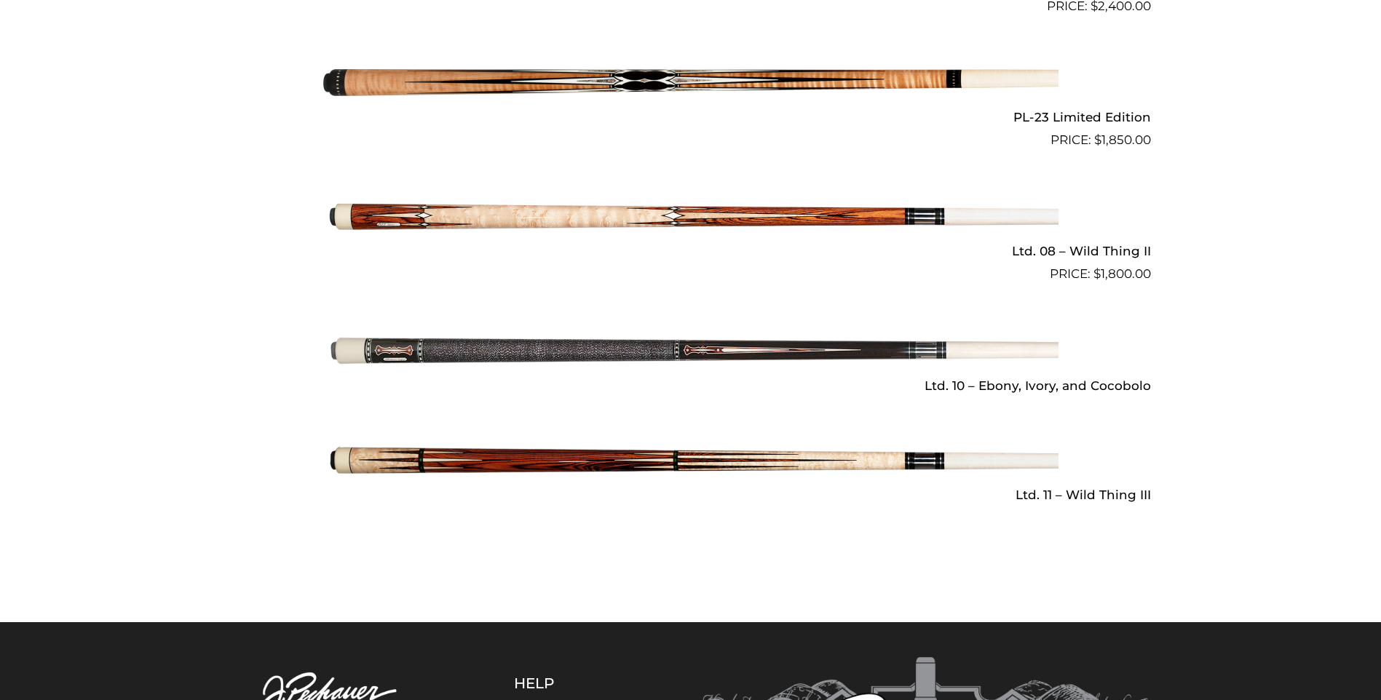
scroll to position [2090, 0]
